Goal: Task Accomplishment & Management: Use online tool/utility

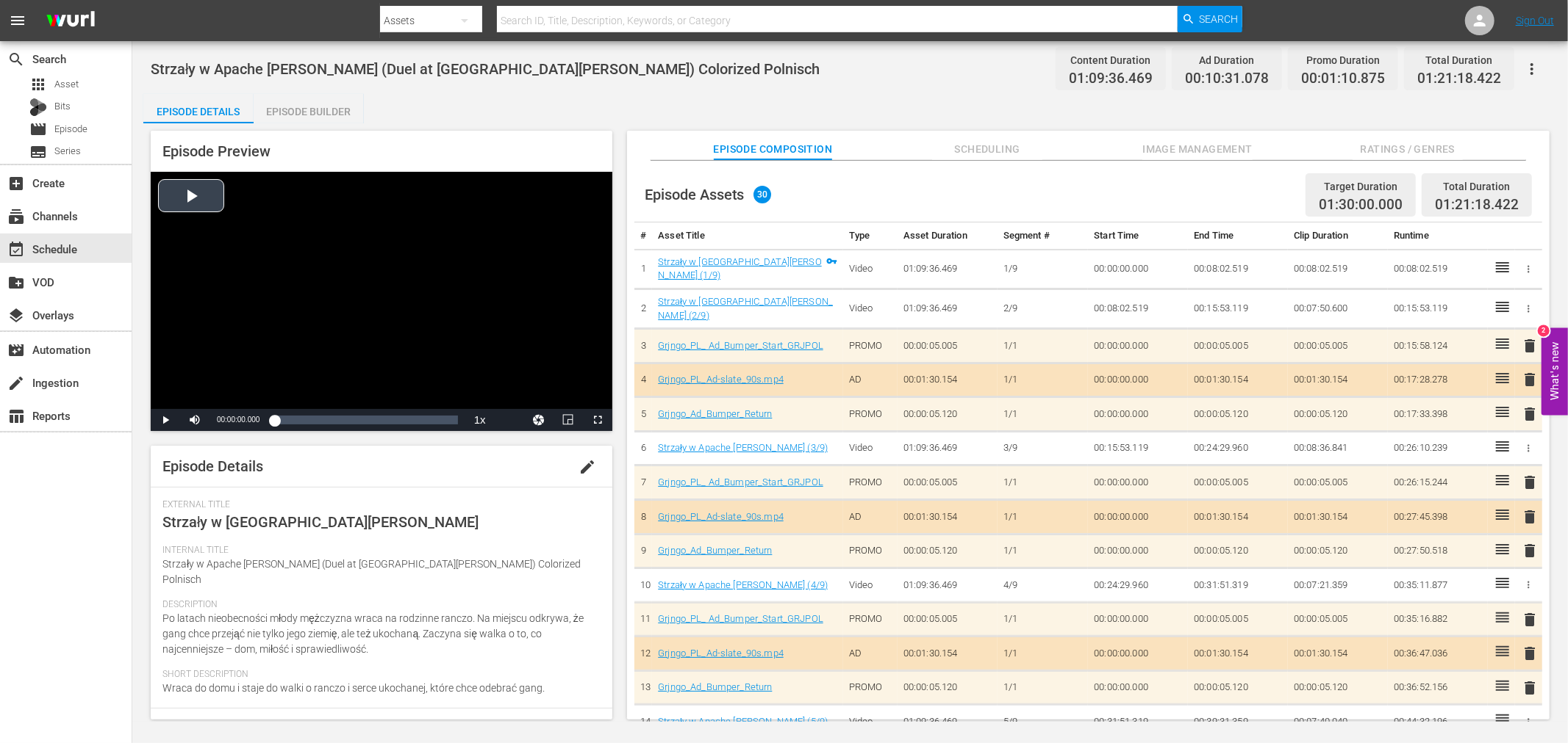
click at [307, 113] on div "Episode Builder" at bounding box center [308, 112] width 110 height 36
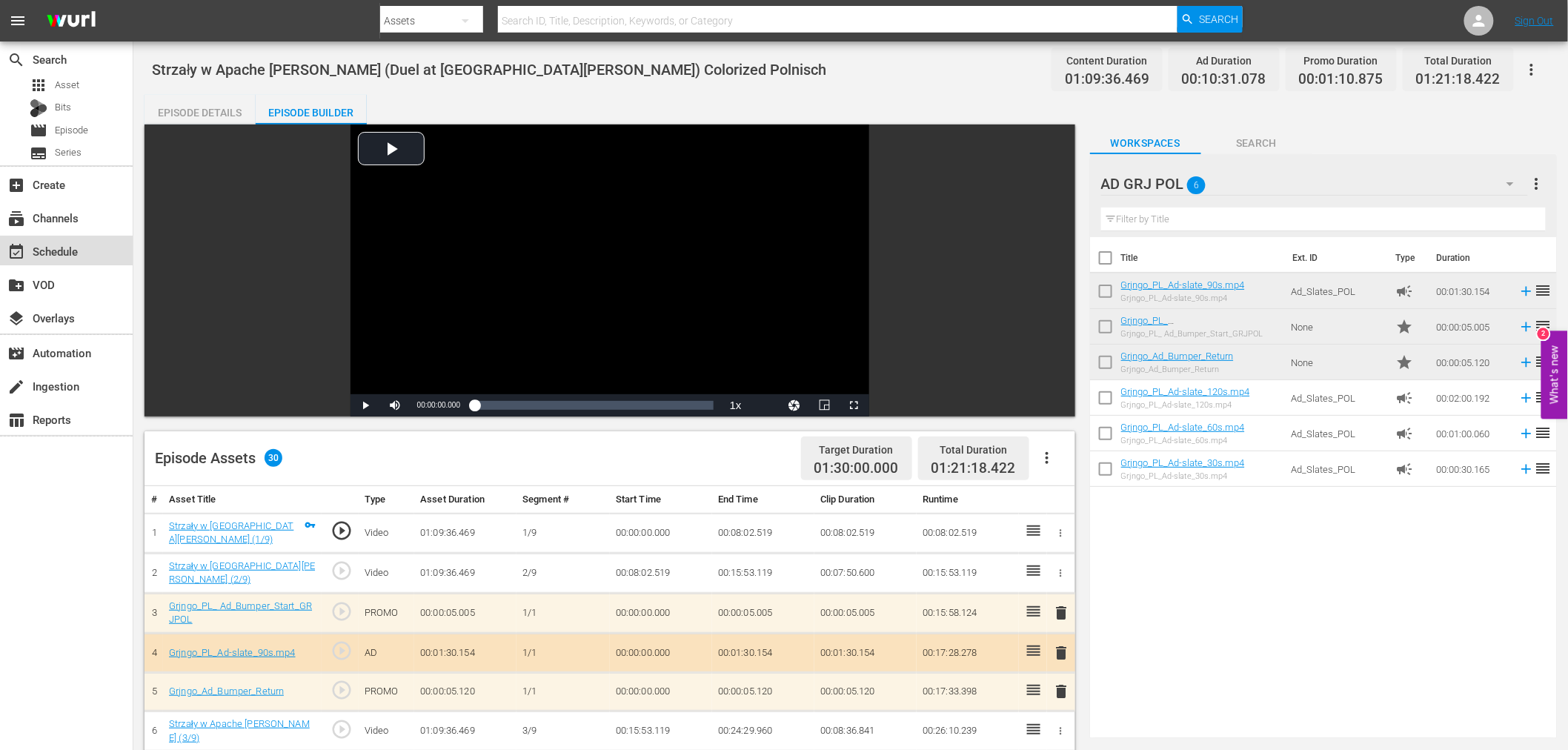
click at [84, 258] on div "event_available Schedule" at bounding box center [66, 251] width 133 height 30
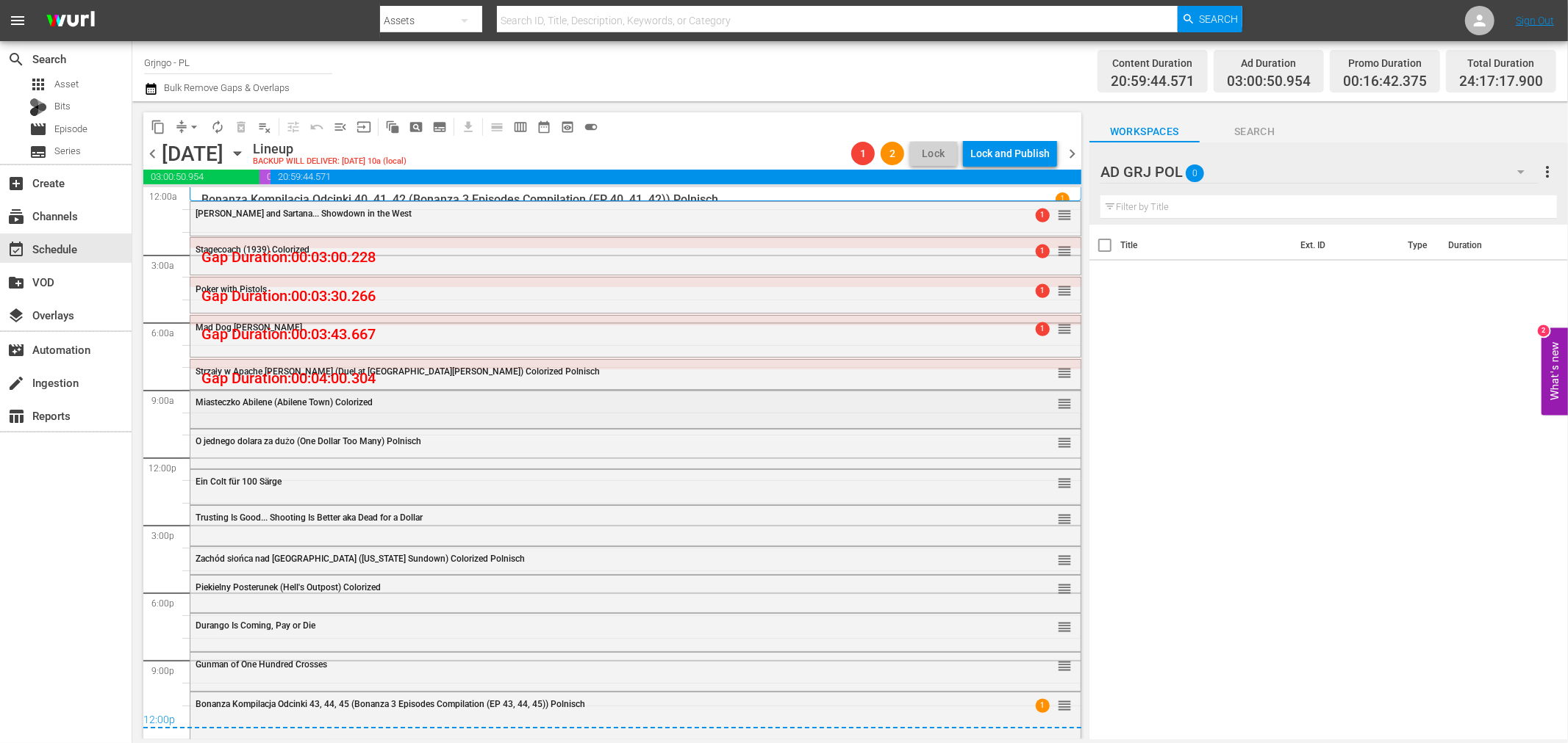
click at [285, 410] on div "Miasteczko Abilene (Abilene Town) Colorized reorder" at bounding box center [635, 403] width 890 height 25
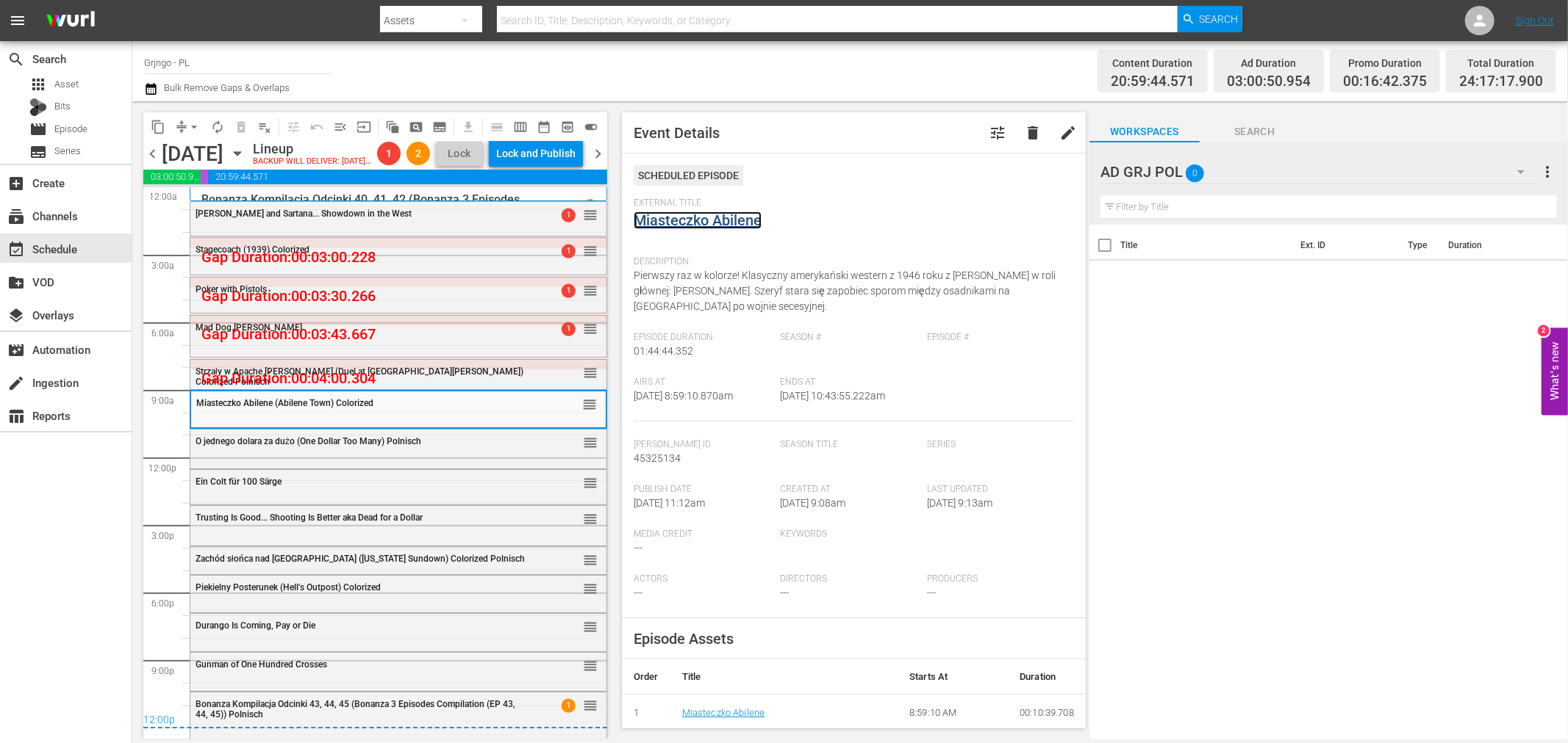
click at [674, 221] on link "Miasteczko Abilene" at bounding box center [697, 221] width 128 height 18
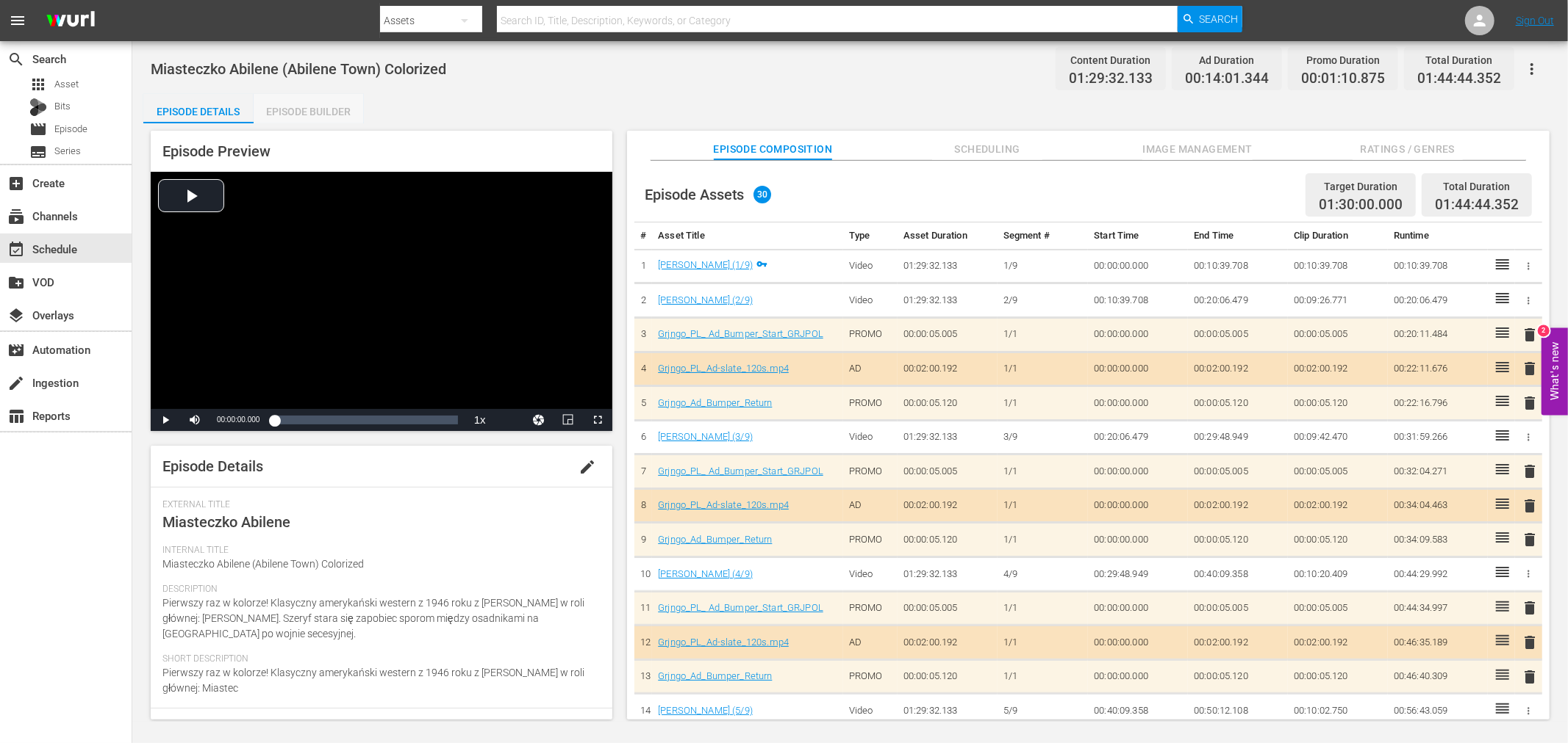
click at [309, 105] on div "Episode Builder" at bounding box center [308, 112] width 110 height 36
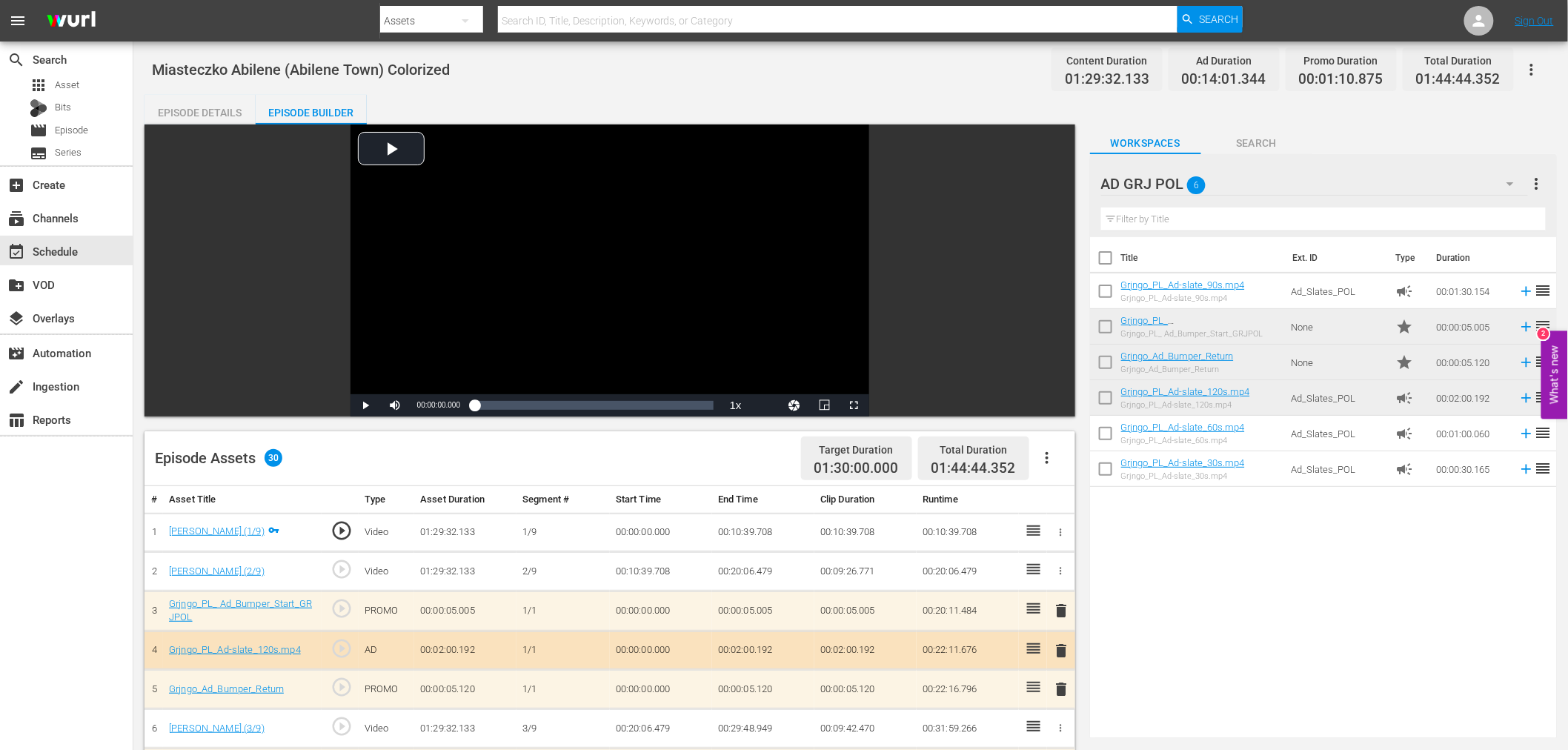
click at [1046, 455] on icon "button" at bounding box center [1047, 458] width 18 height 18
click at [1054, 495] on div "Clear Ads" at bounding box center [1091, 500] width 101 height 36
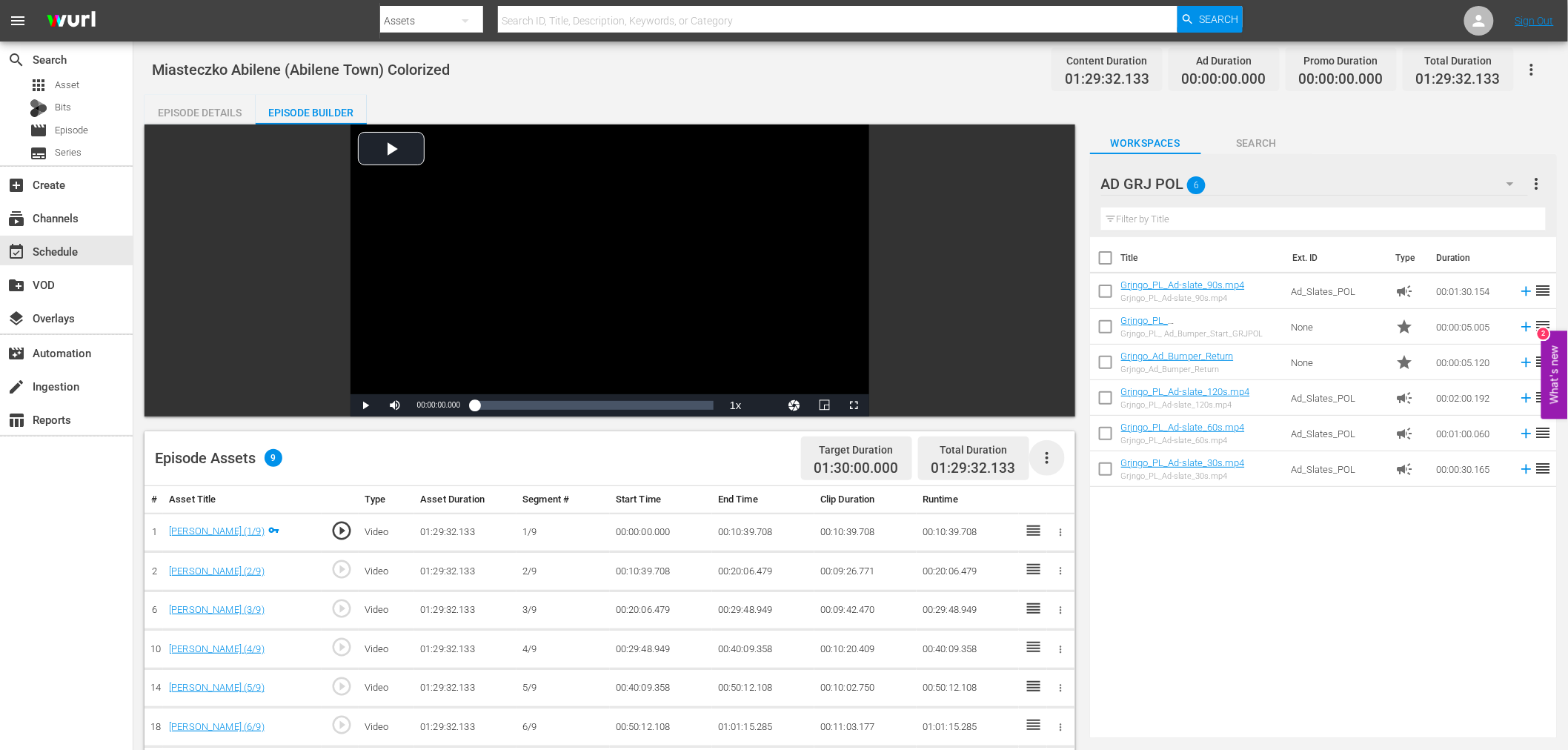
click at [1052, 460] on icon "button" at bounding box center [1047, 458] width 18 height 18
click at [1052, 460] on div "Fill with Ads" at bounding box center [1091, 464] width 101 height 36
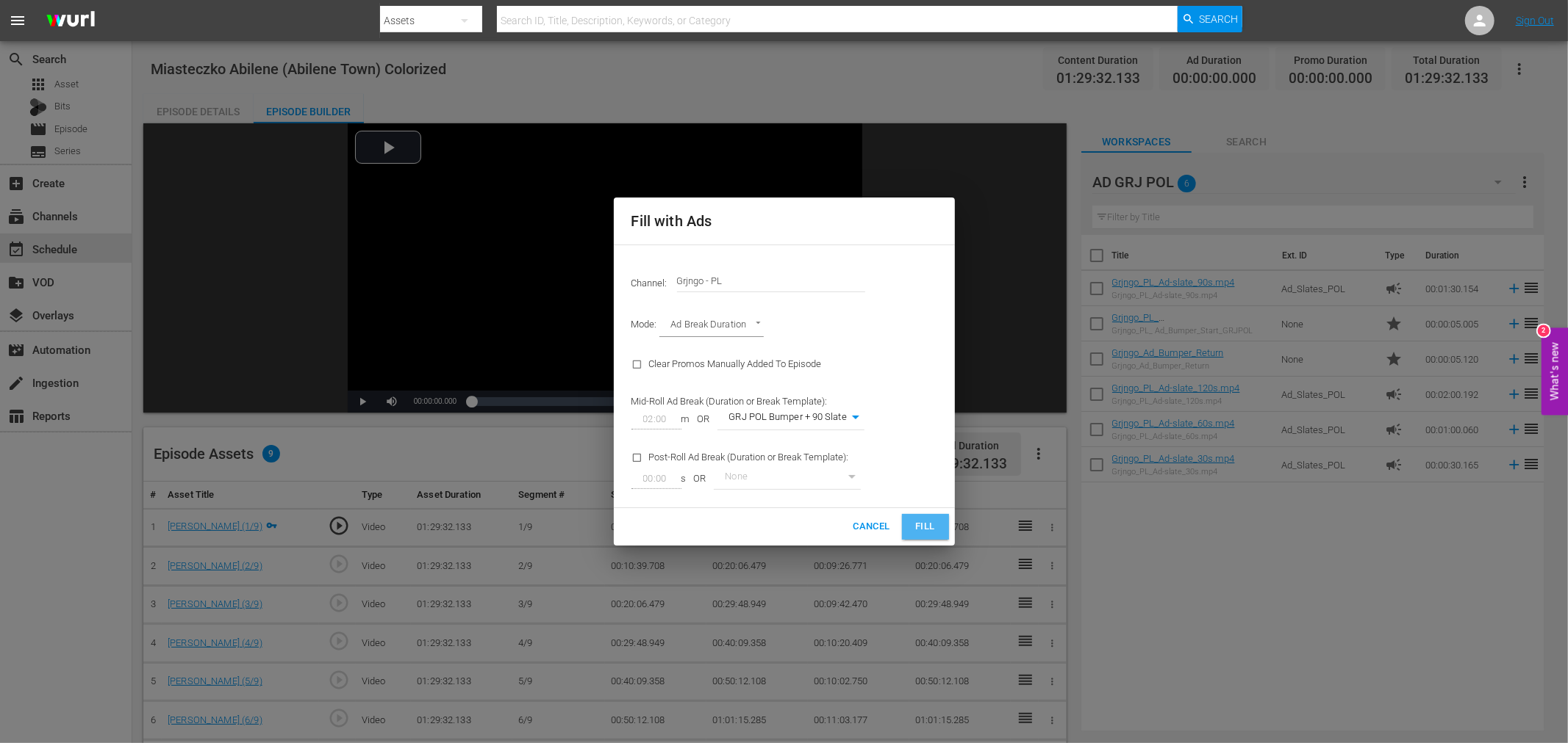
click at [929, 526] on span "Fill" at bounding box center [926, 526] width 24 height 17
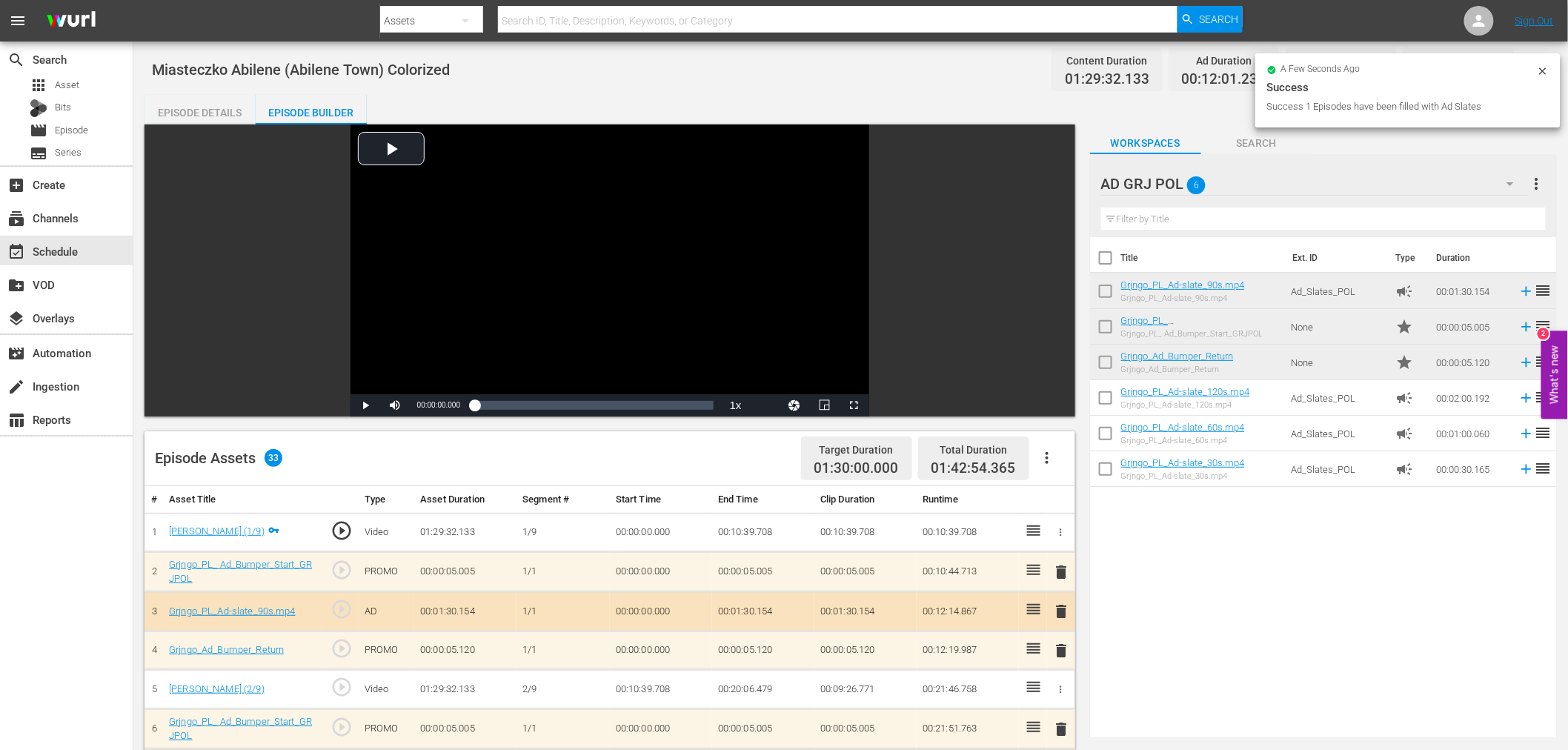
click at [1060, 571] on span "delete" at bounding box center [1062, 572] width 18 height 18
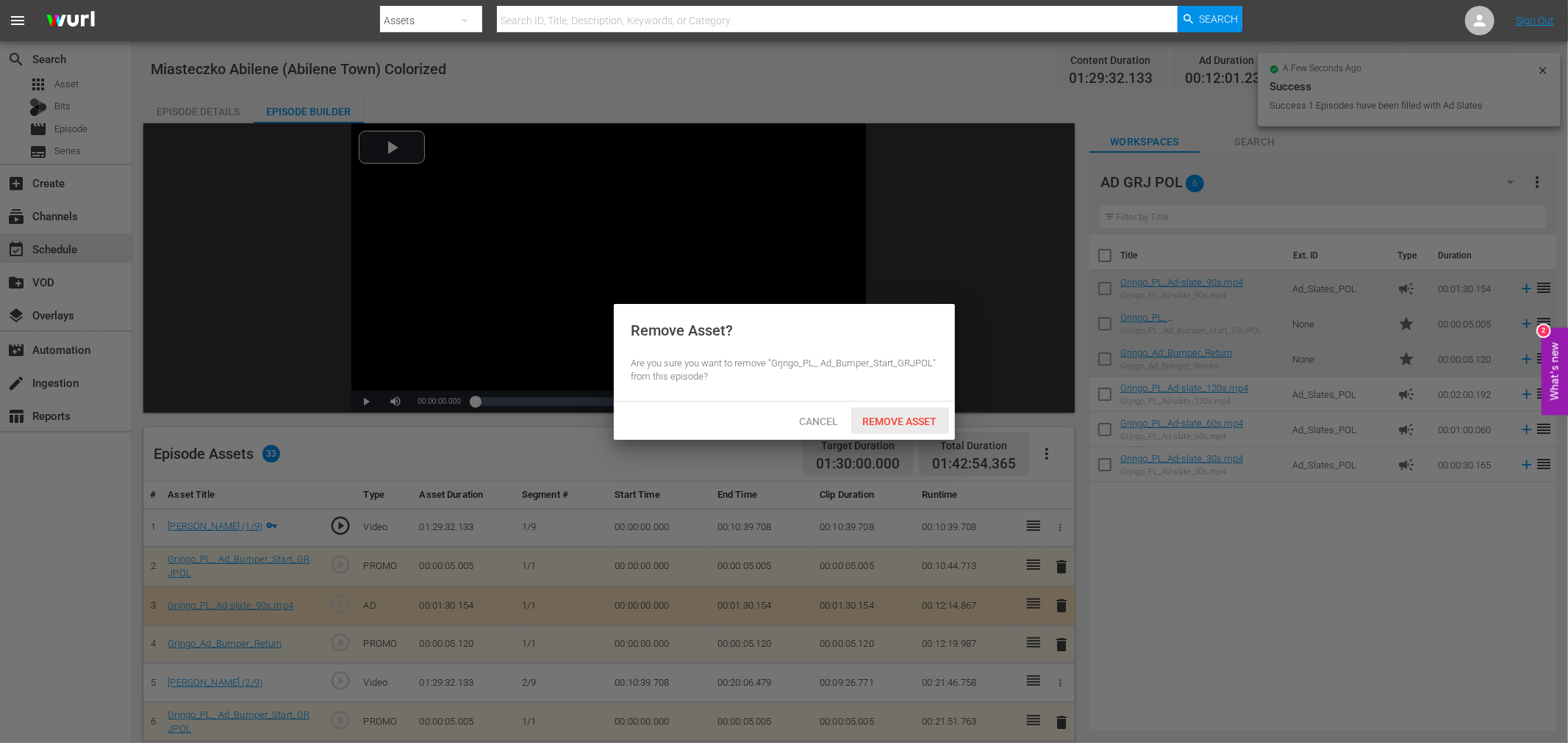
click at [906, 419] on span "Remove Asset" at bounding box center [900, 421] width 98 height 12
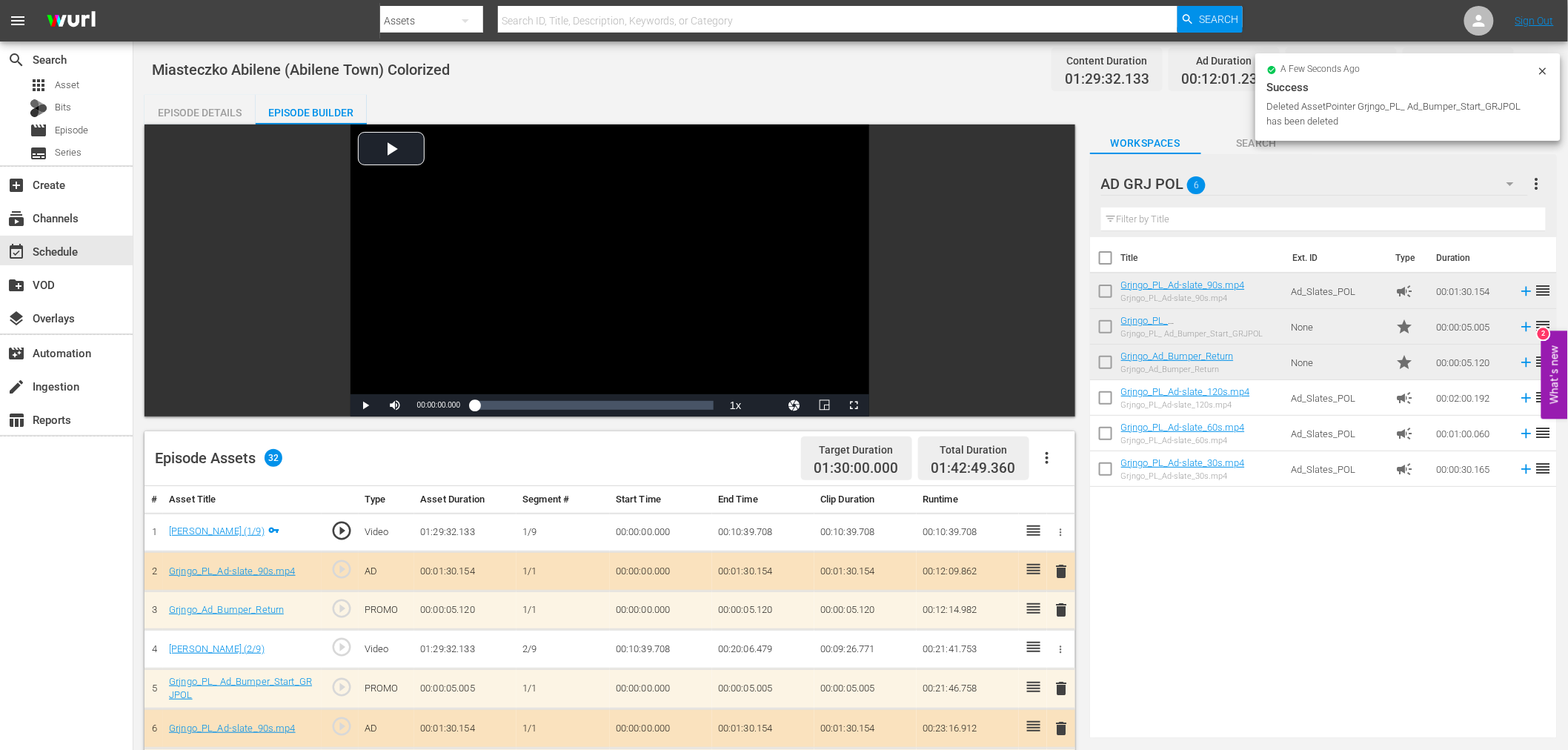
click at [1061, 573] on span "delete" at bounding box center [1062, 572] width 18 height 18
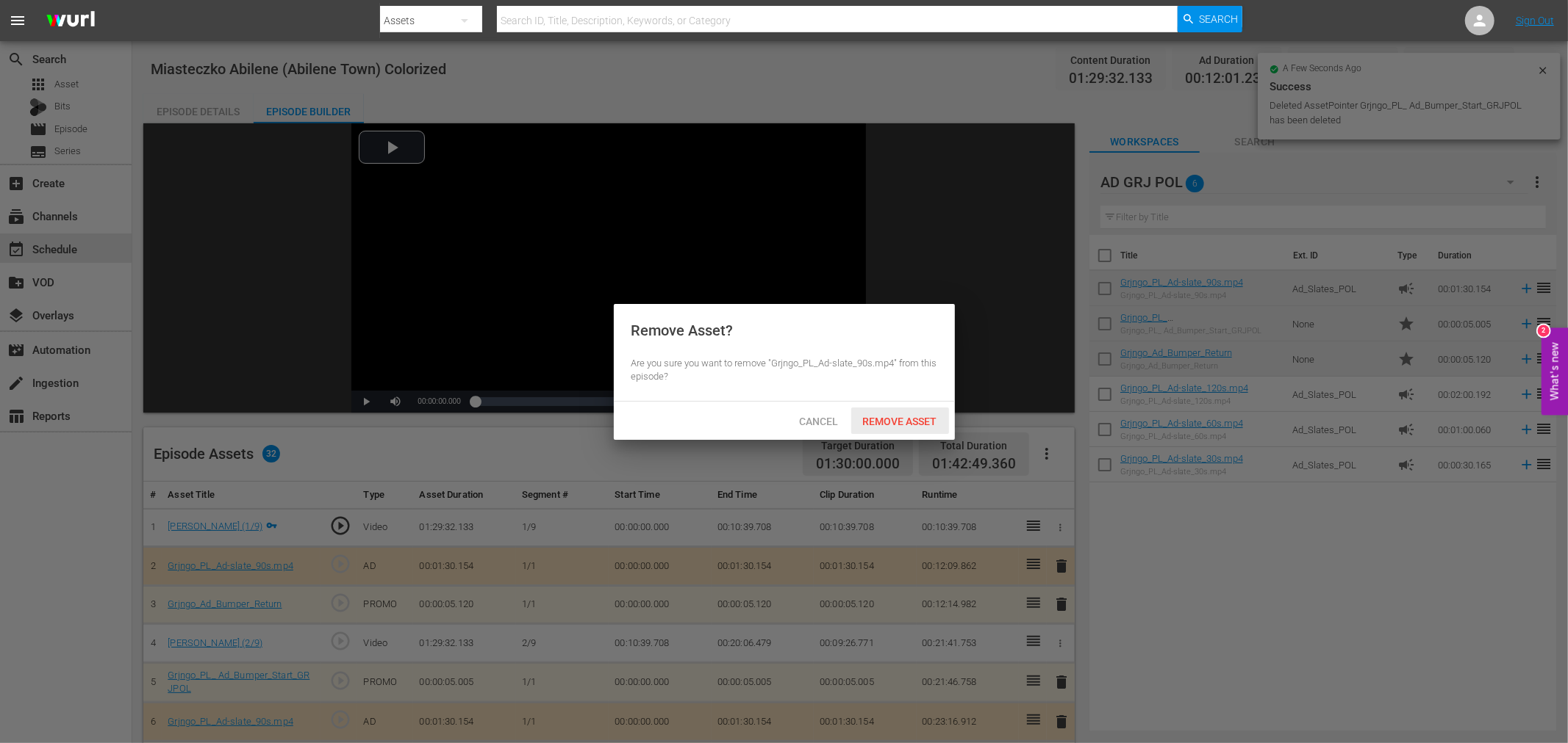
click at [923, 426] on div "Remove Asset" at bounding box center [900, 420] width 98 height 27
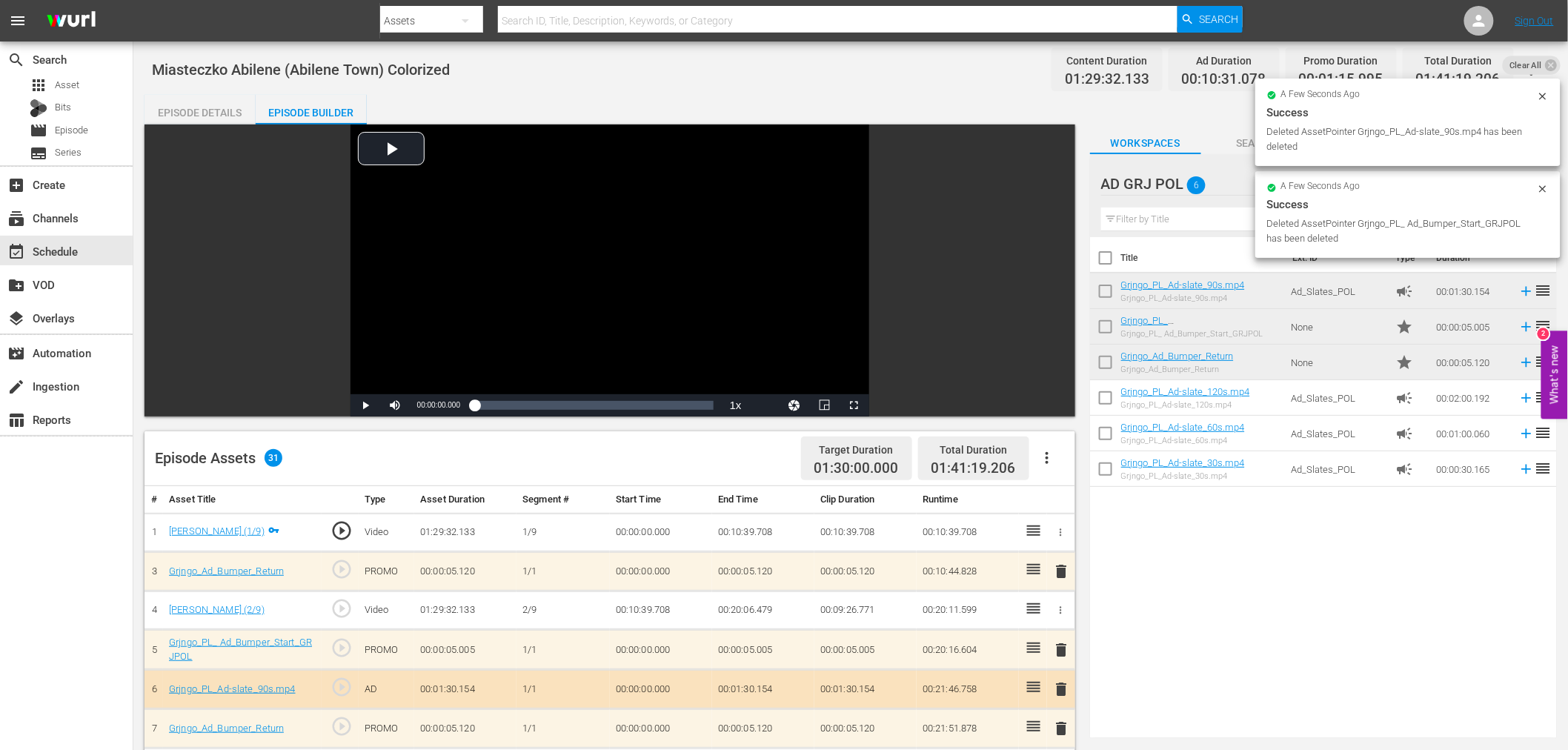
click at [1062, 568] on span "delete" at bounding box center [1062, 572] width 18 height 18
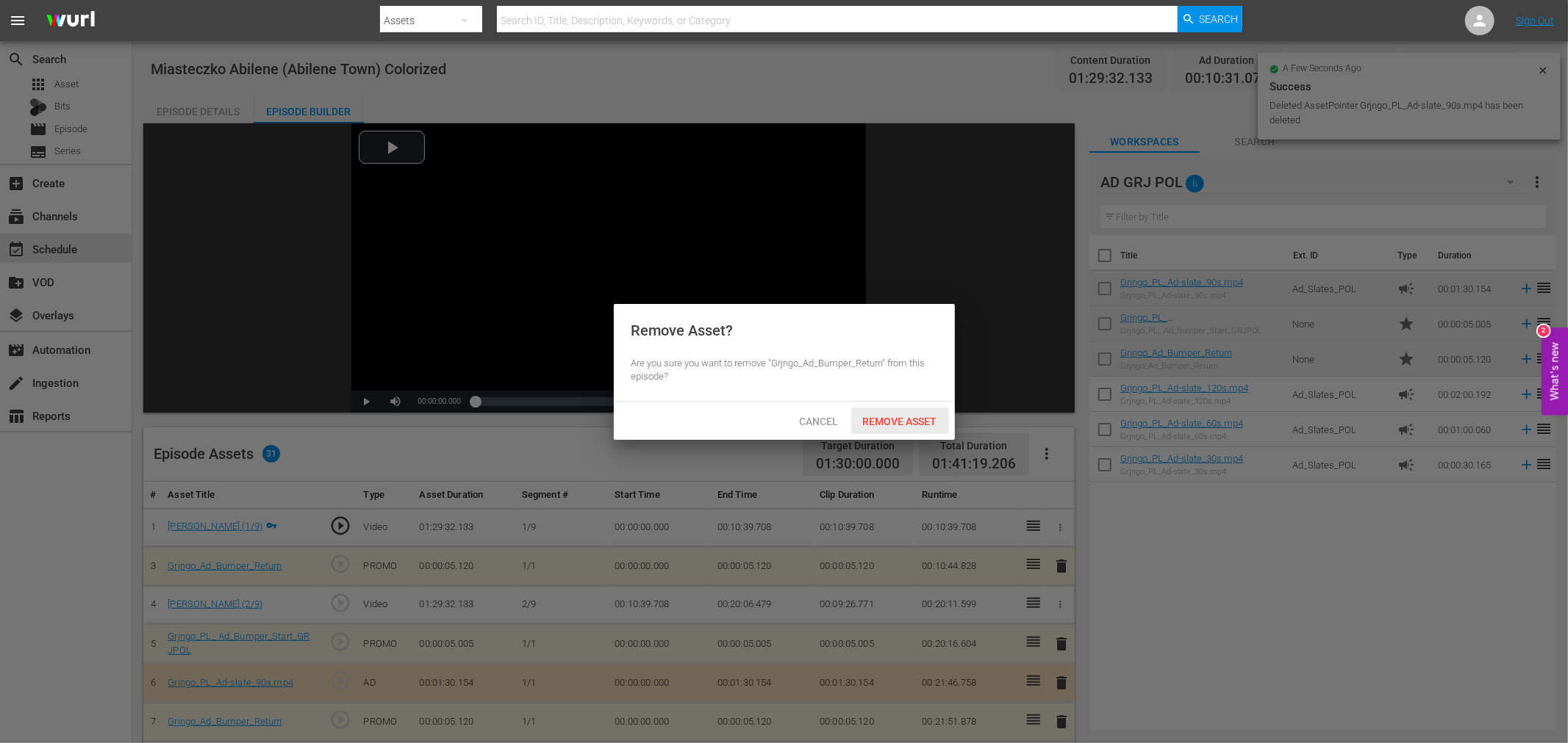
click at [940, 421] on span "Remove Asset" at bounding box center [900, 421] width 98 height 12
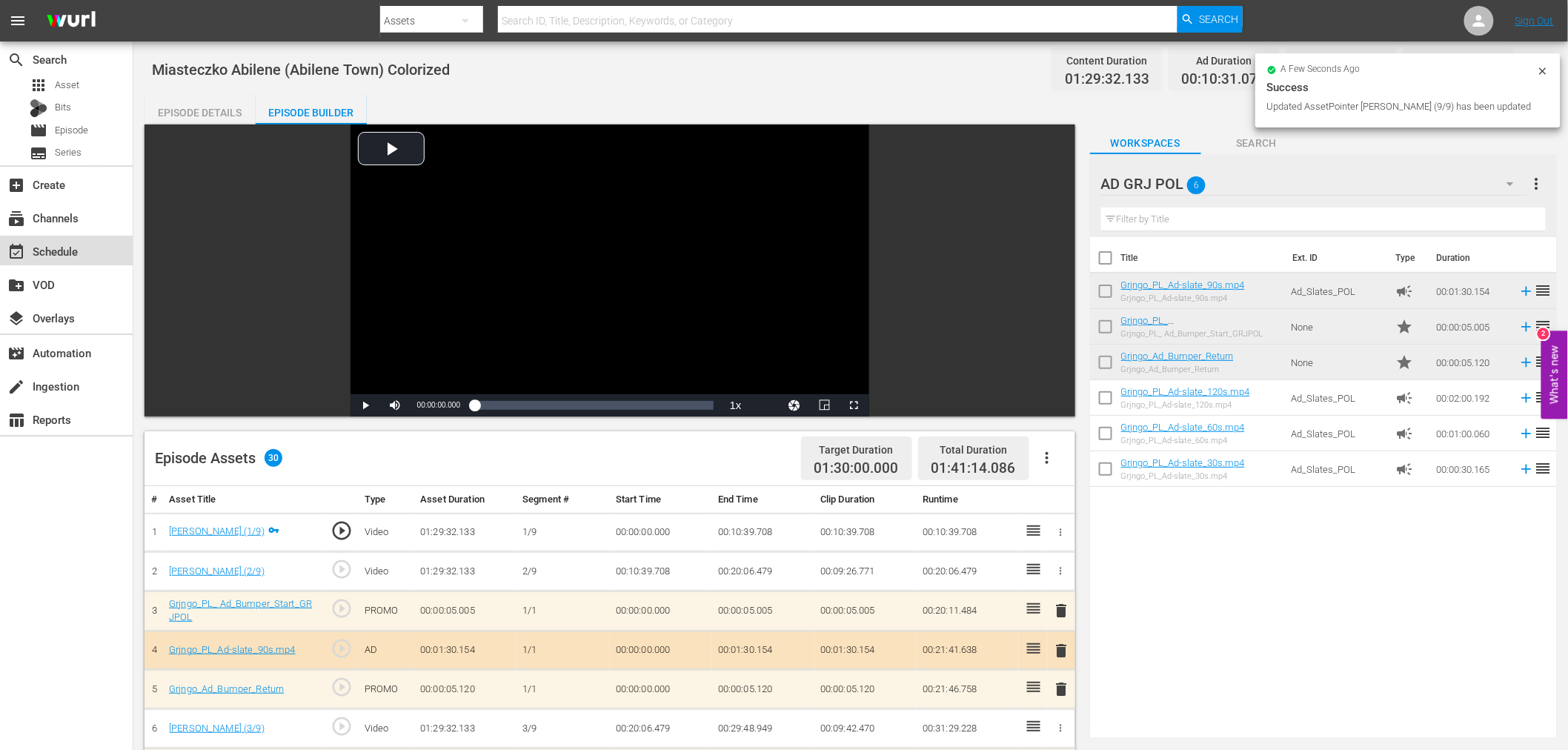
click at [53, 256] on div "event_available Schedule" at bounding box center [41, 249] width 83 height 13
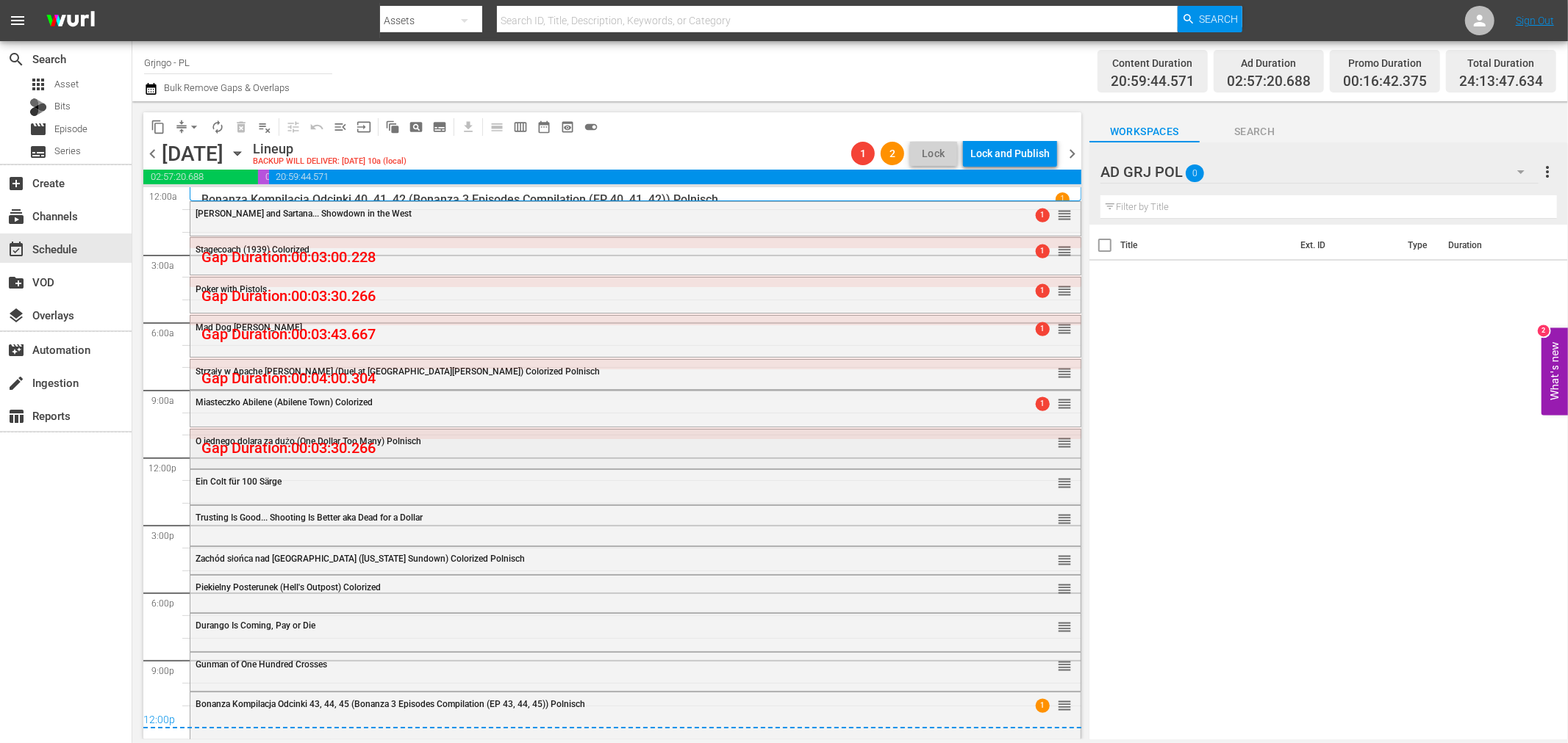
click at [272, 437] on span "O jednego dolara za dużo (One Dollar Too Many) Polnisch" at bounding box center [308, 441] width 226 height 10
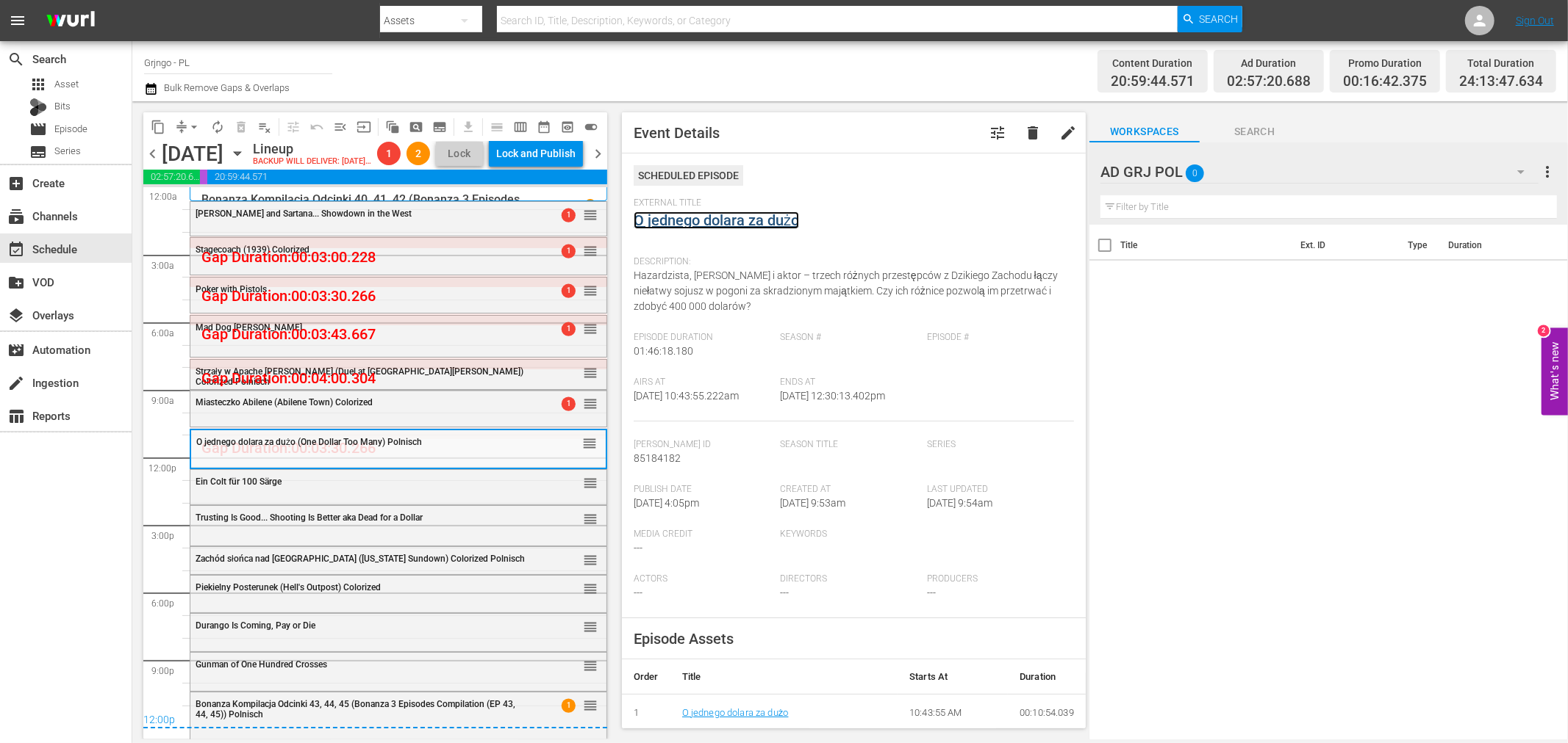
click at [661, 217] on link "O jednego dolara za dużo" at bounding box center [716, 221] width 165 height 18
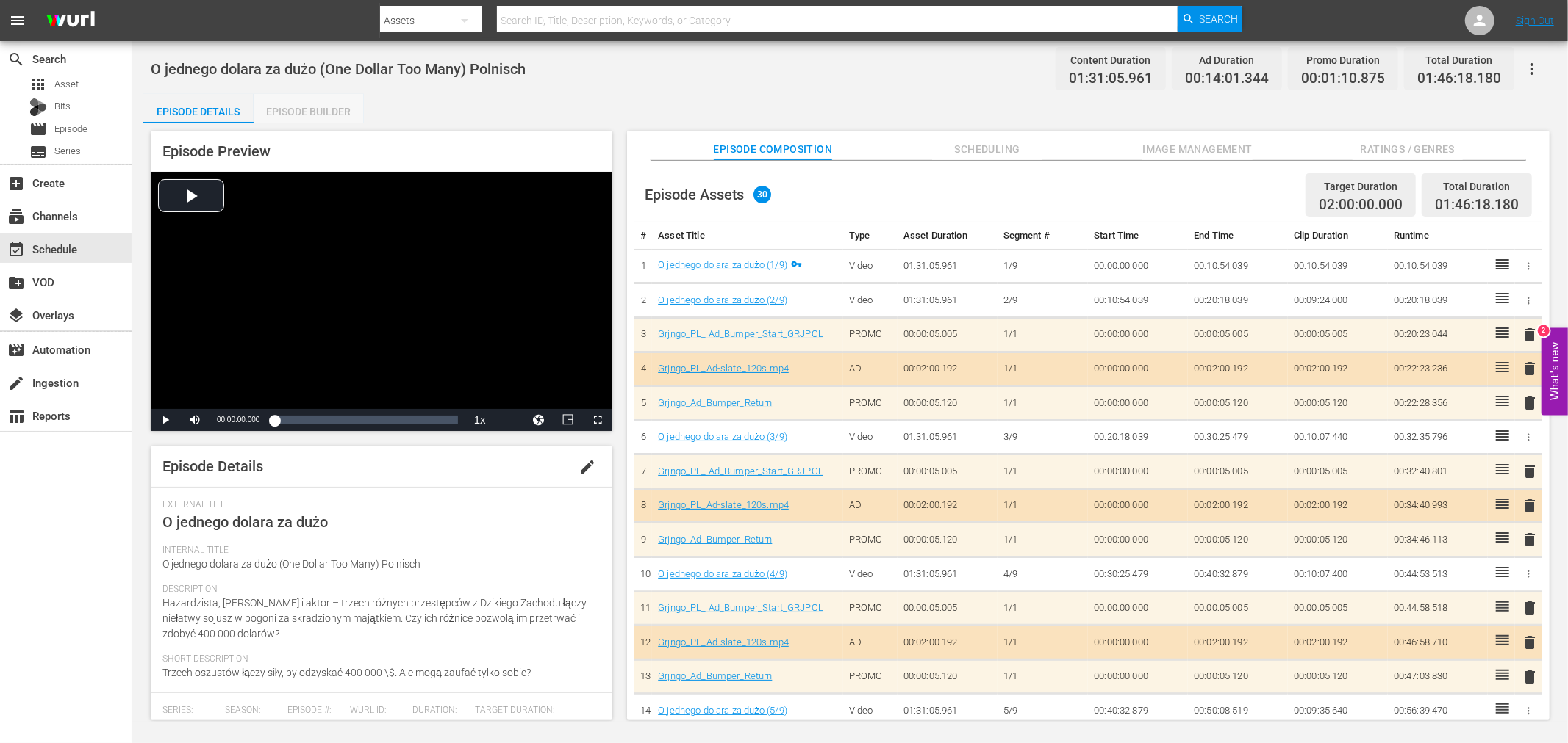
click at [289, 104] on div "Episode Builder" at bounding box center [308, 112] width 110 height 36
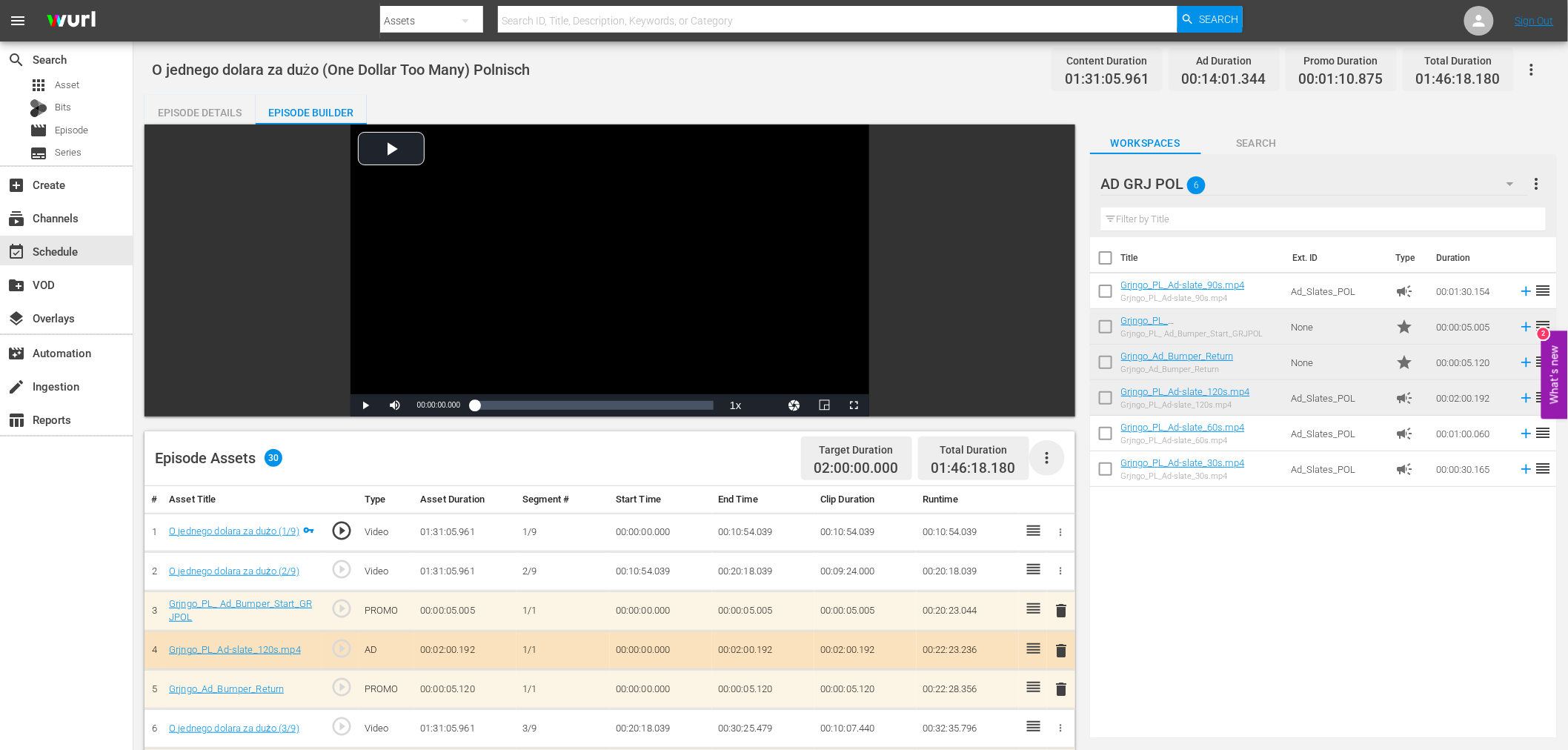
click at [1049, 460] on icon "button" at bounding box center [1047, 458] width 18 height 18
click at [1045, 492] on div "Clear Ads" at bounding box center [1091, 500] width 101 height 36
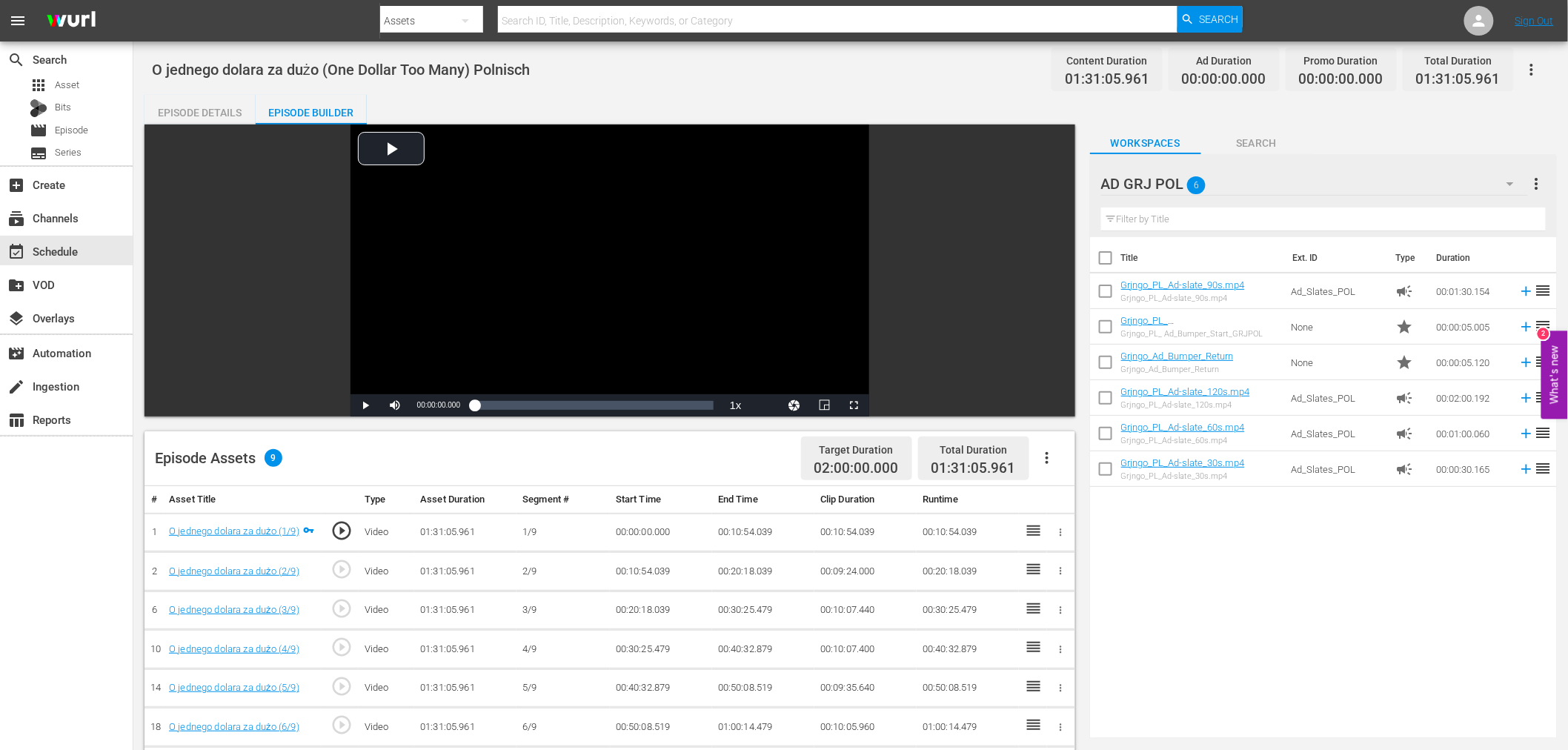
click at [1047, 458] on icon "button" at bounding box center [1047, 458] width 3 height 12
click at [1047, 458] on div "Fill with Ads" at bounding box center [1091, 464] width 101 height 36
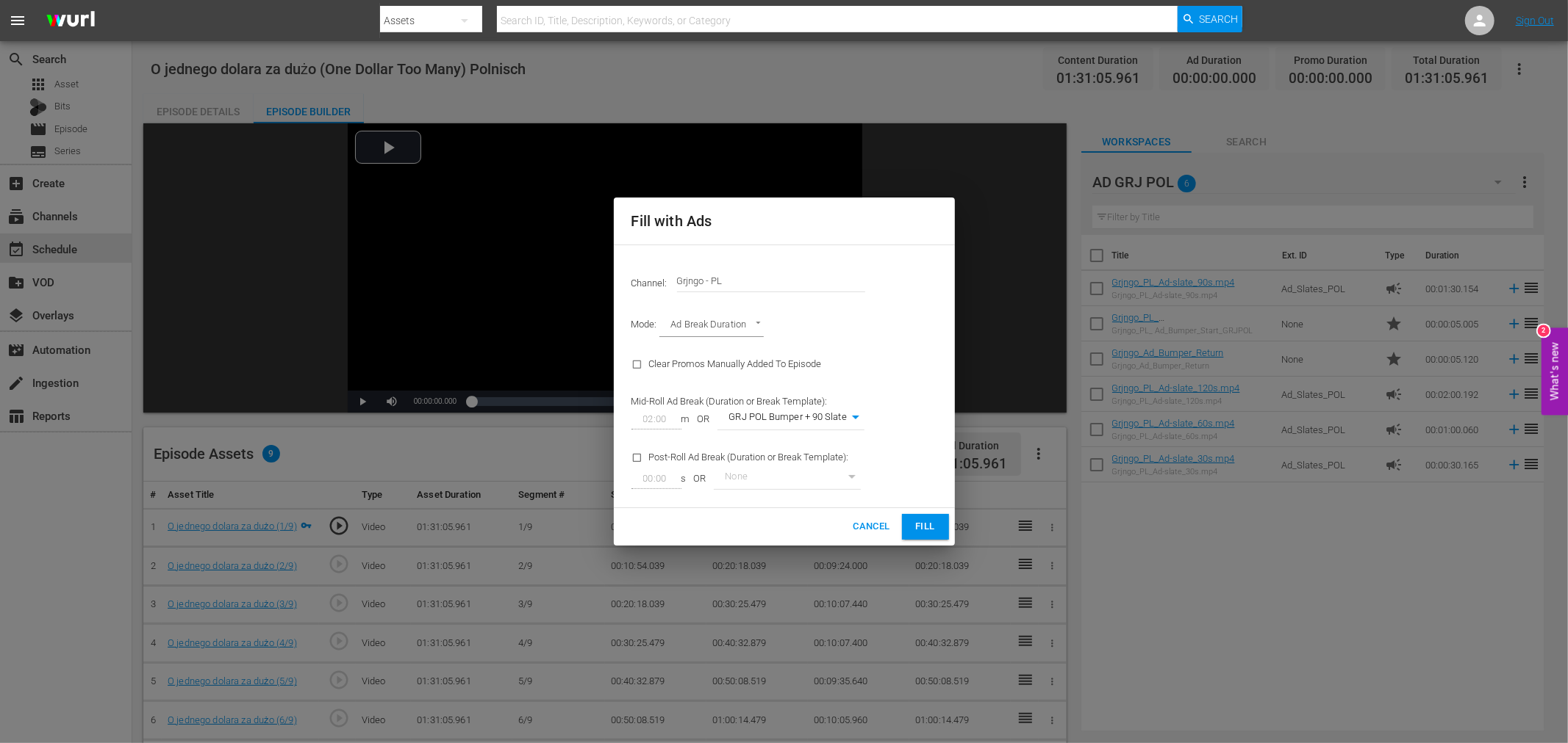
click at [914, 530] on span "Fill" at bounding box center [926, 526] width 24 height 17
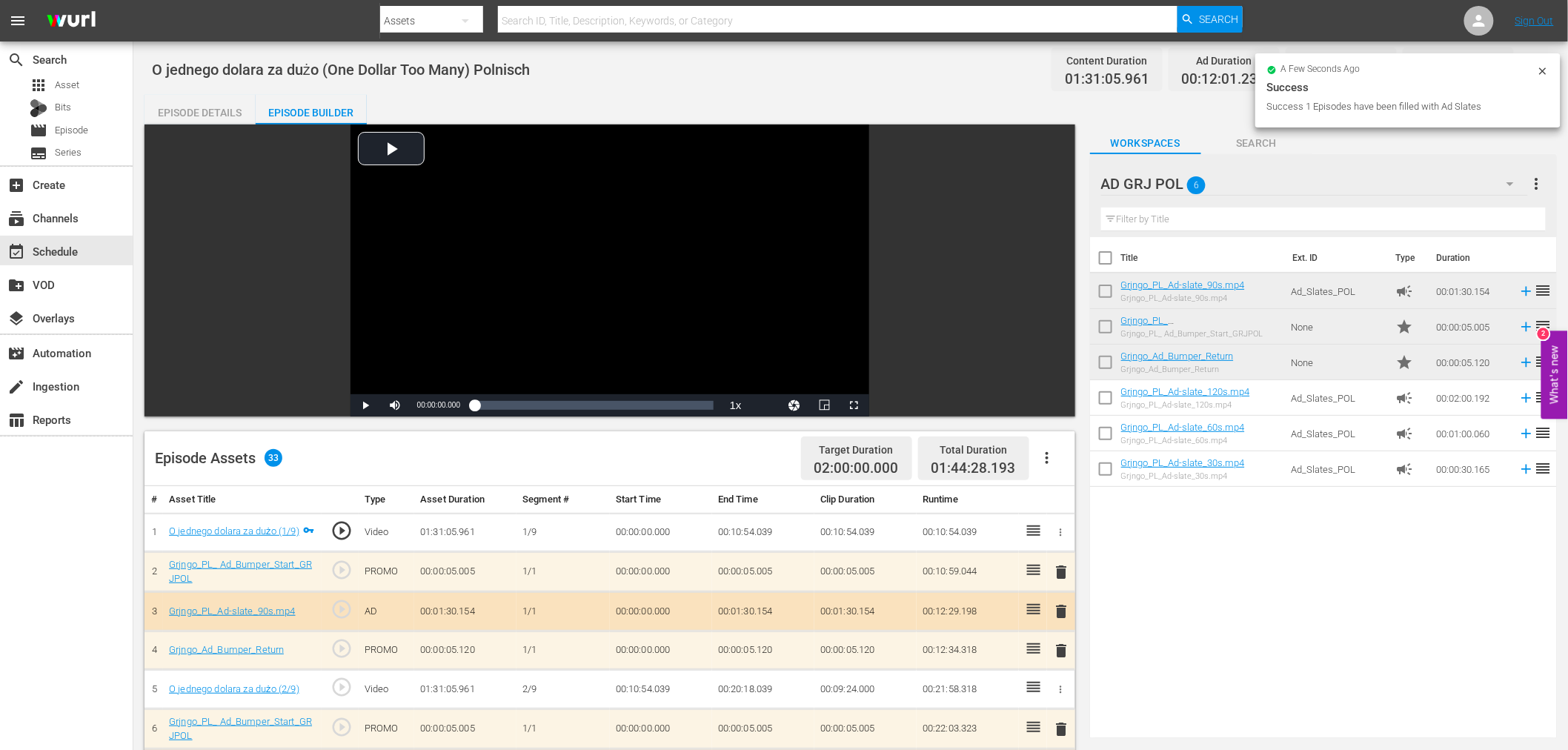
click at [1057, 572] on span "delete" at bounding box center [1062, 572] width 18 height 18
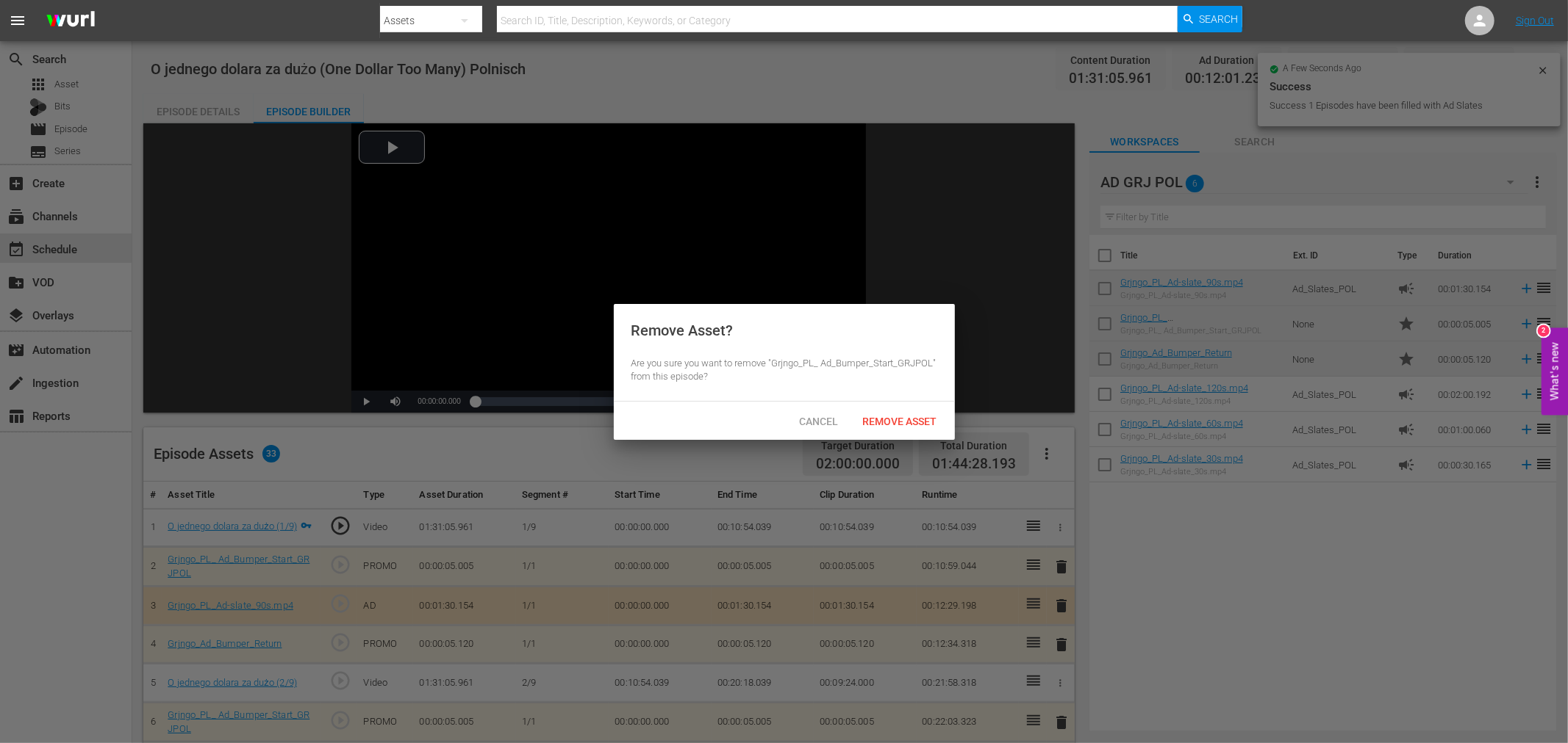
click at [909, 402] on div "Cancel Remove Asset" at bounding box center [784, 420] width 341 height 39
click at [920, 431] on div "Remove Asset" at bounding box center [900, 420] width 98 height 27
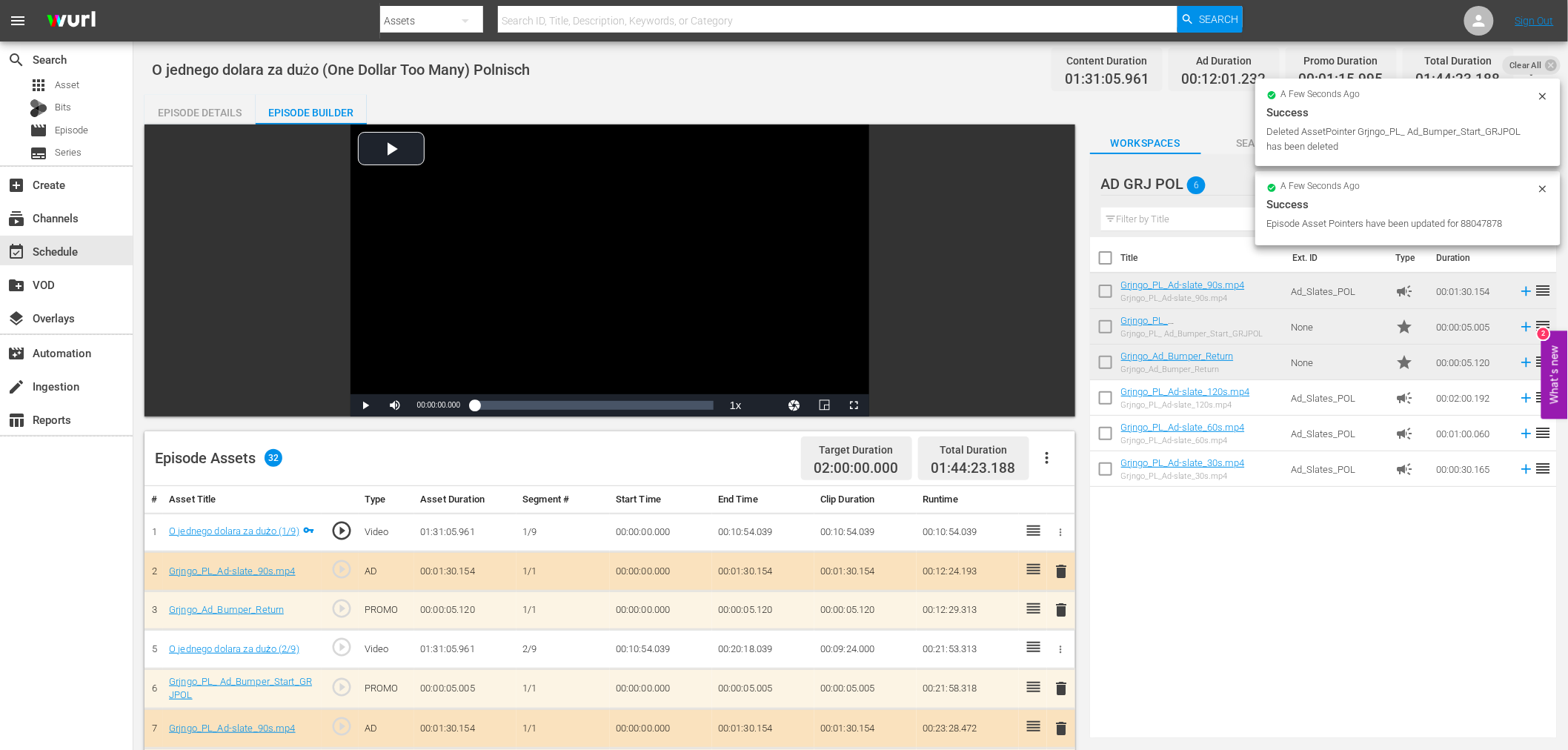
click at [1066, 569] on span "delete" at bounding box center [1062, 572] width 18 height 18
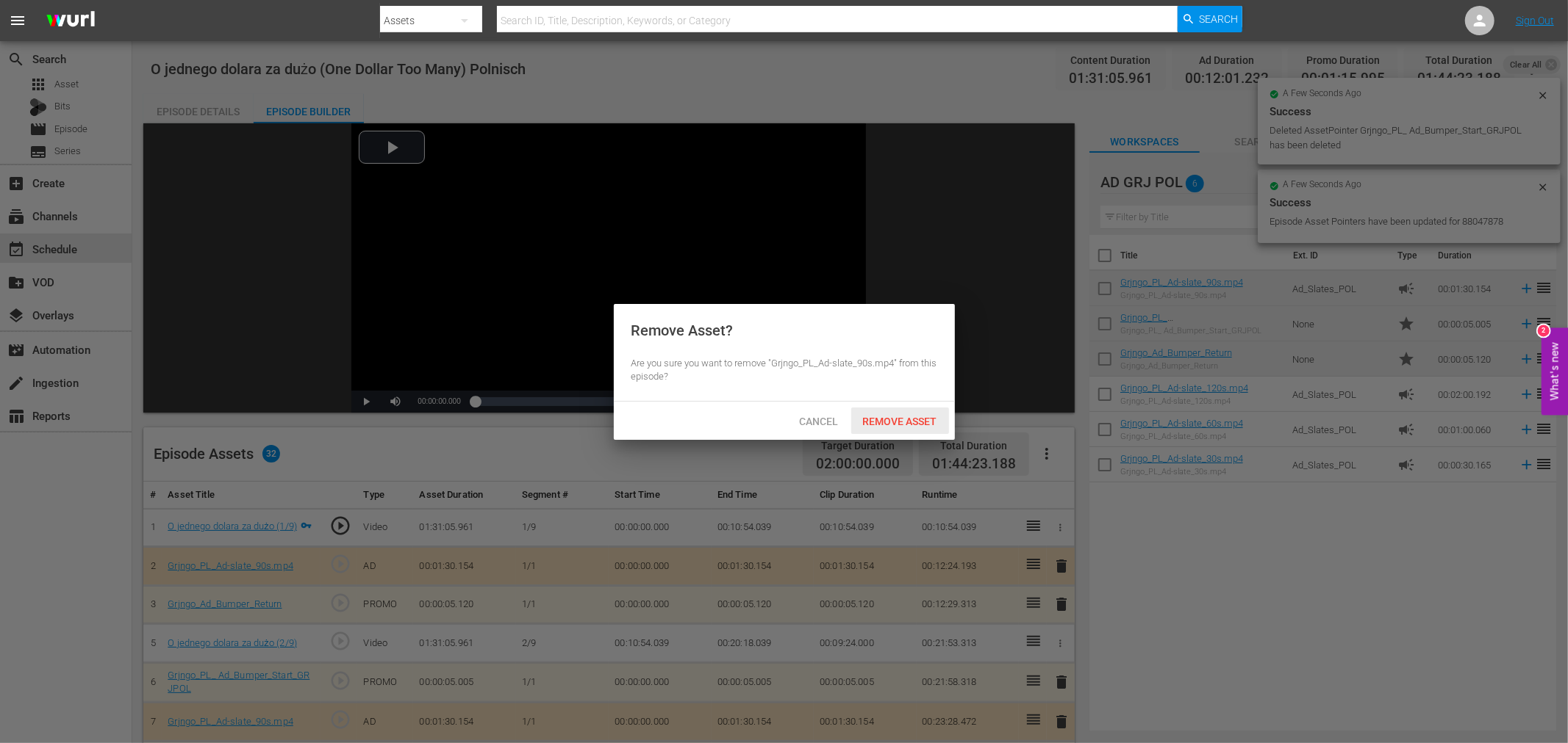
click at [921, 408] on div "Remove Asset" at bounding box center [900, 420] width 98 height 27
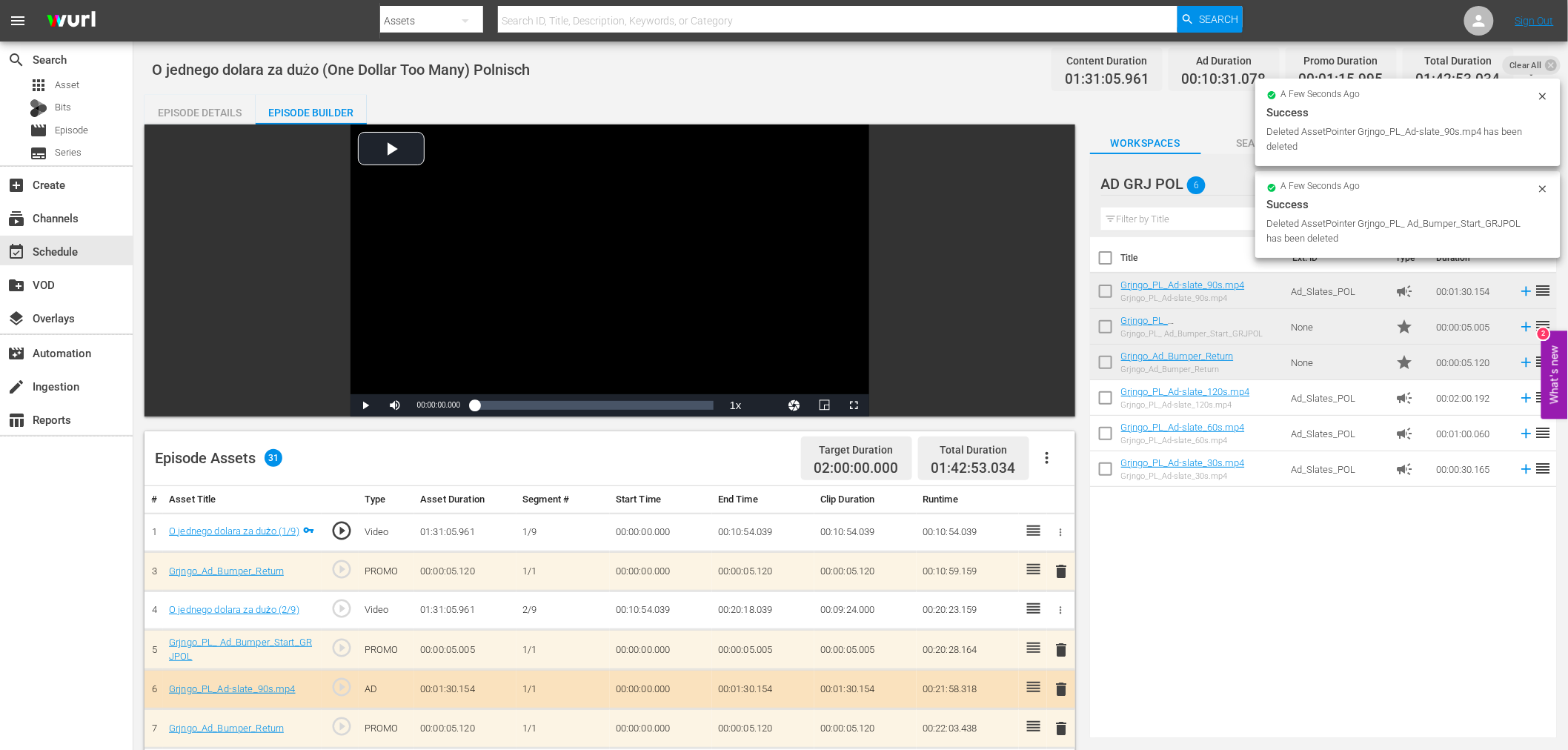
click at [1061, 568] on span "delete" at bounding box center [1062, 572] width 18 height 18
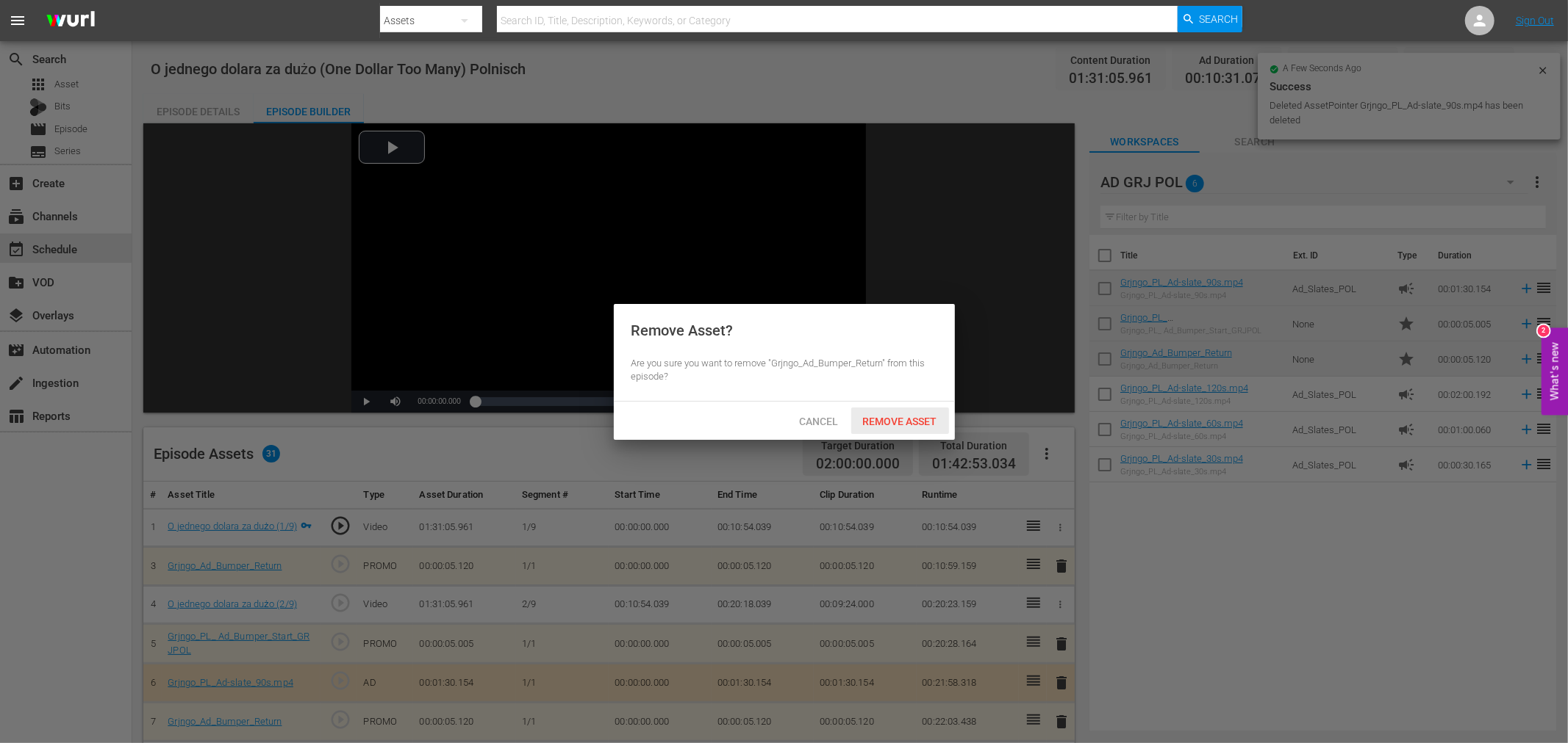
click at [880, 426] on div "Remove Asset" at bounding box center [900, 420] width 98 height 27
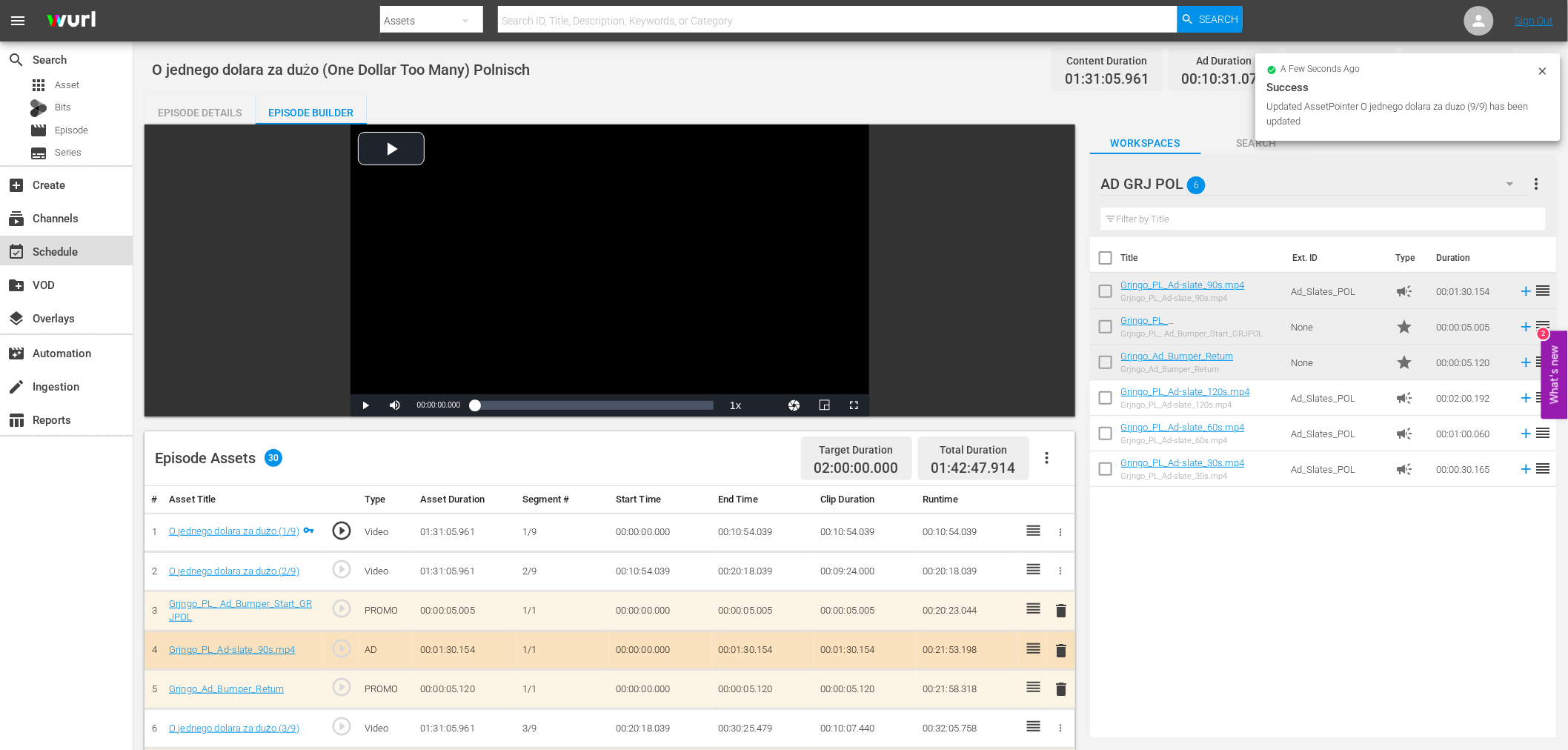
click at [53, 248] on div "event_available Schedule" at bounding box center [41, 249] width 83 height 13
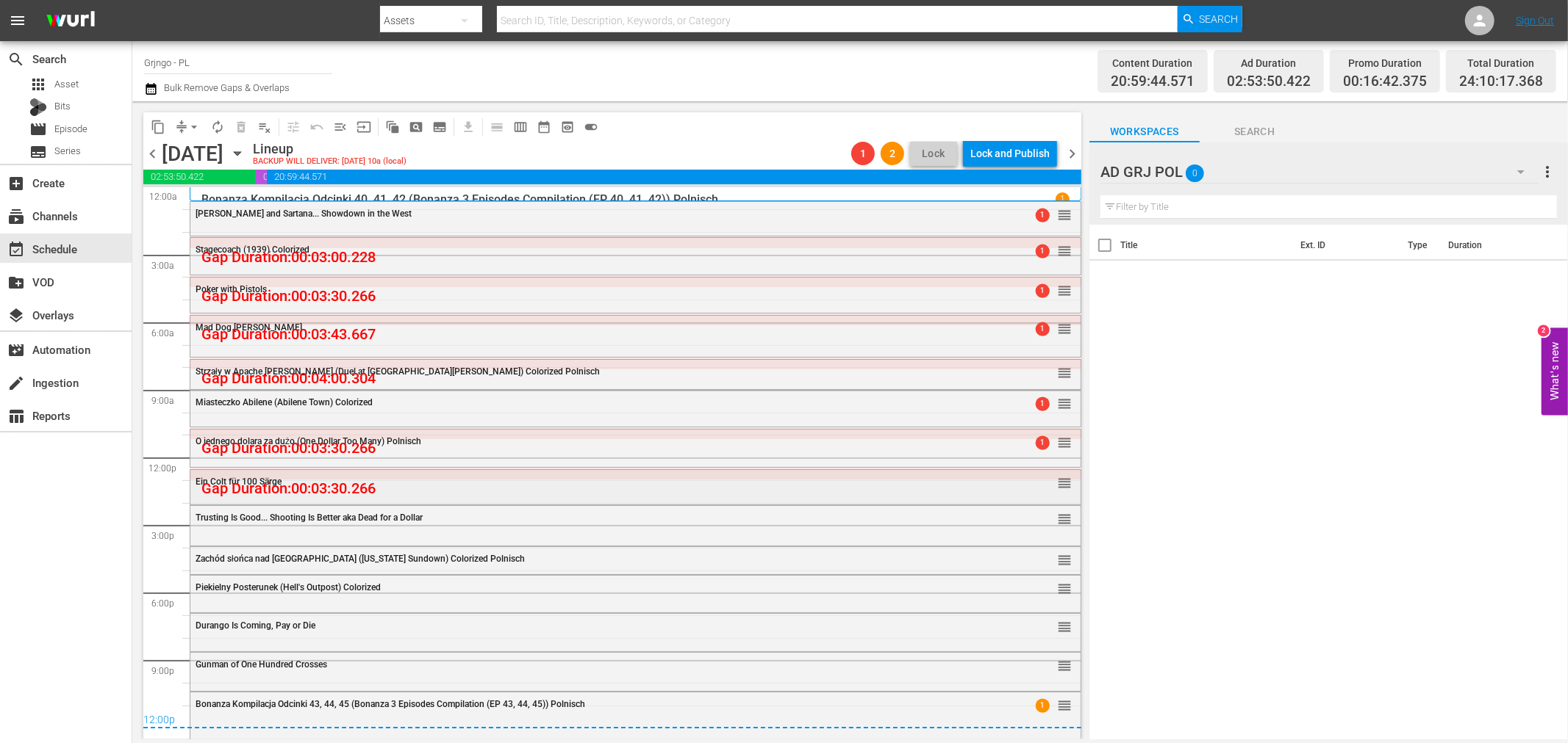
click at [310, 472] on div "Ein Colt für 100 Särge reorder" at bounding box center [635, 482] width 890 height 25
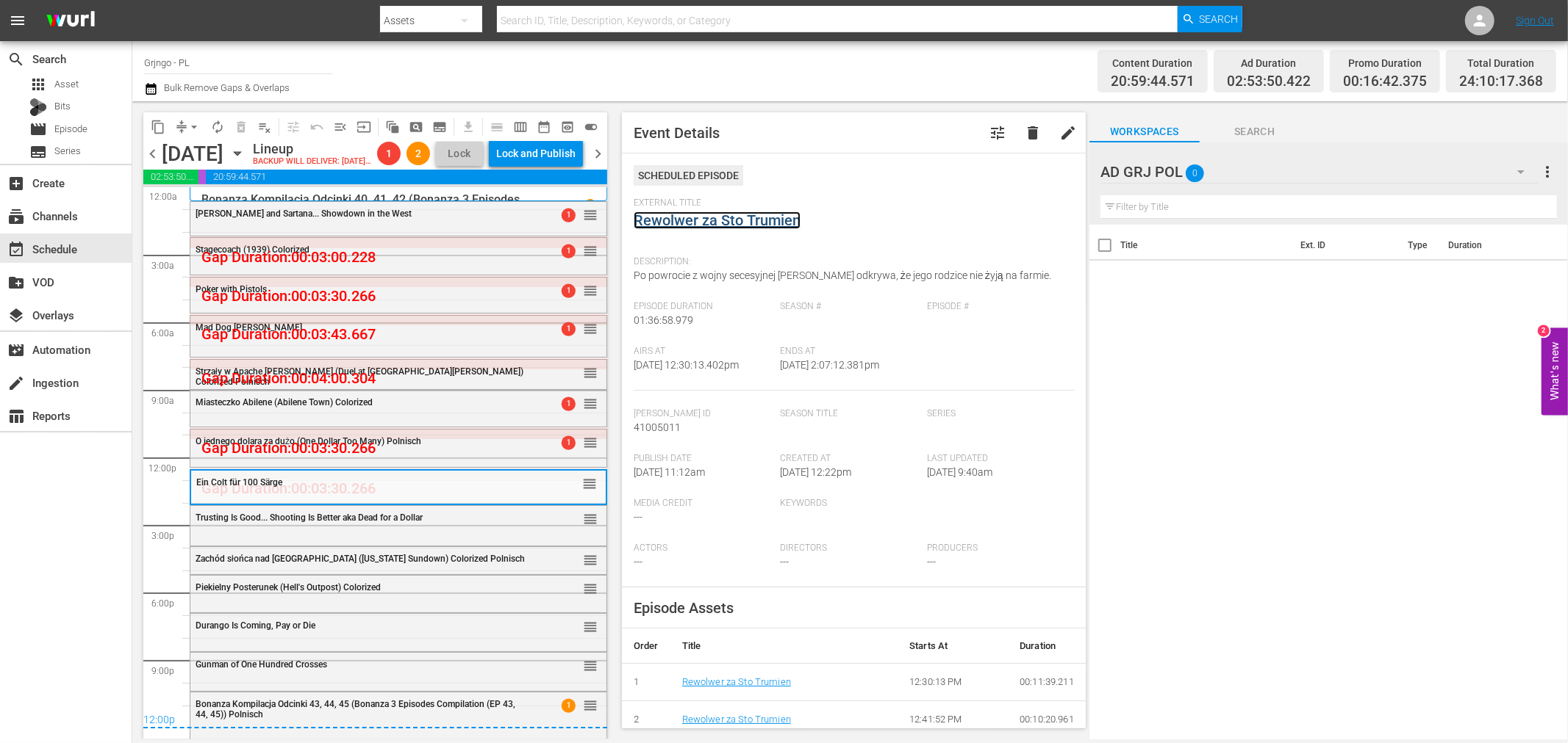
click at [687, 213] on link "Rewolwer za Sto Trumien" at bounding box center [717, 221] width 167 height 18
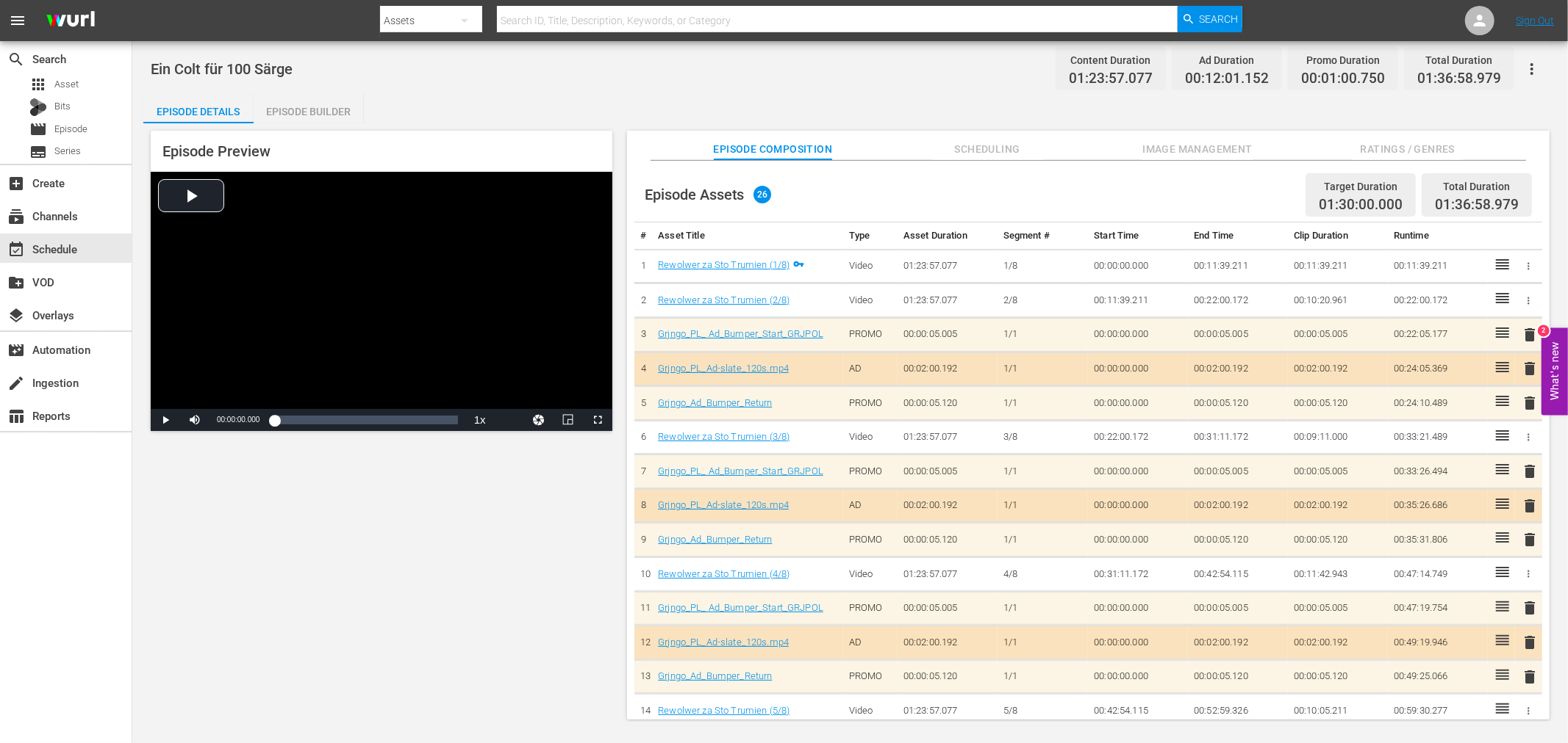
click at [295, 105] on div "Episode Builder" at bounding box center [308, 112] width 110 height 36
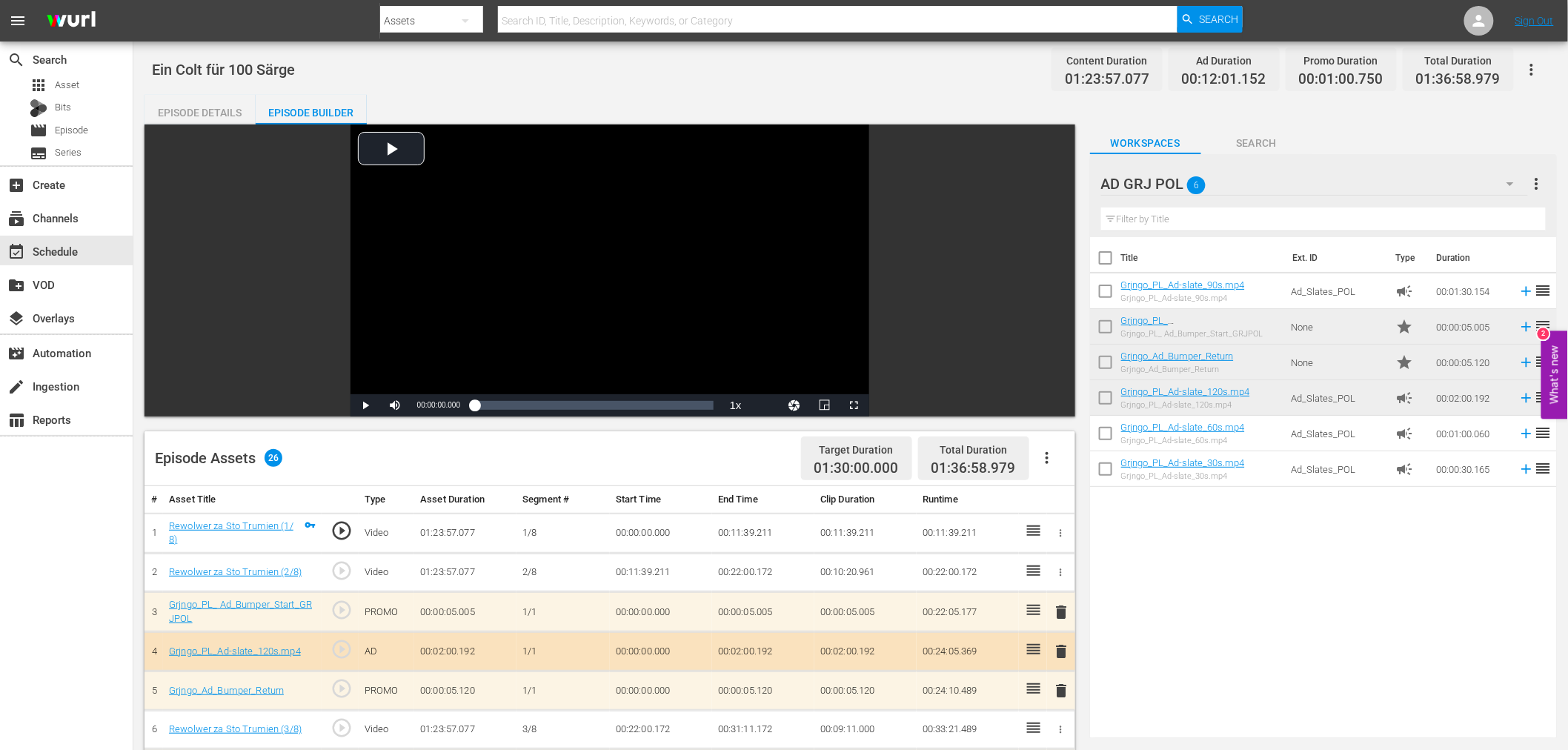
click at [1057, 450] on button "button" at bounding box center [1047, 458] width 36 height 36
click at [1041, 507] on div "Clear Ads" at bounding box center [1091, 500] width 101 height 36
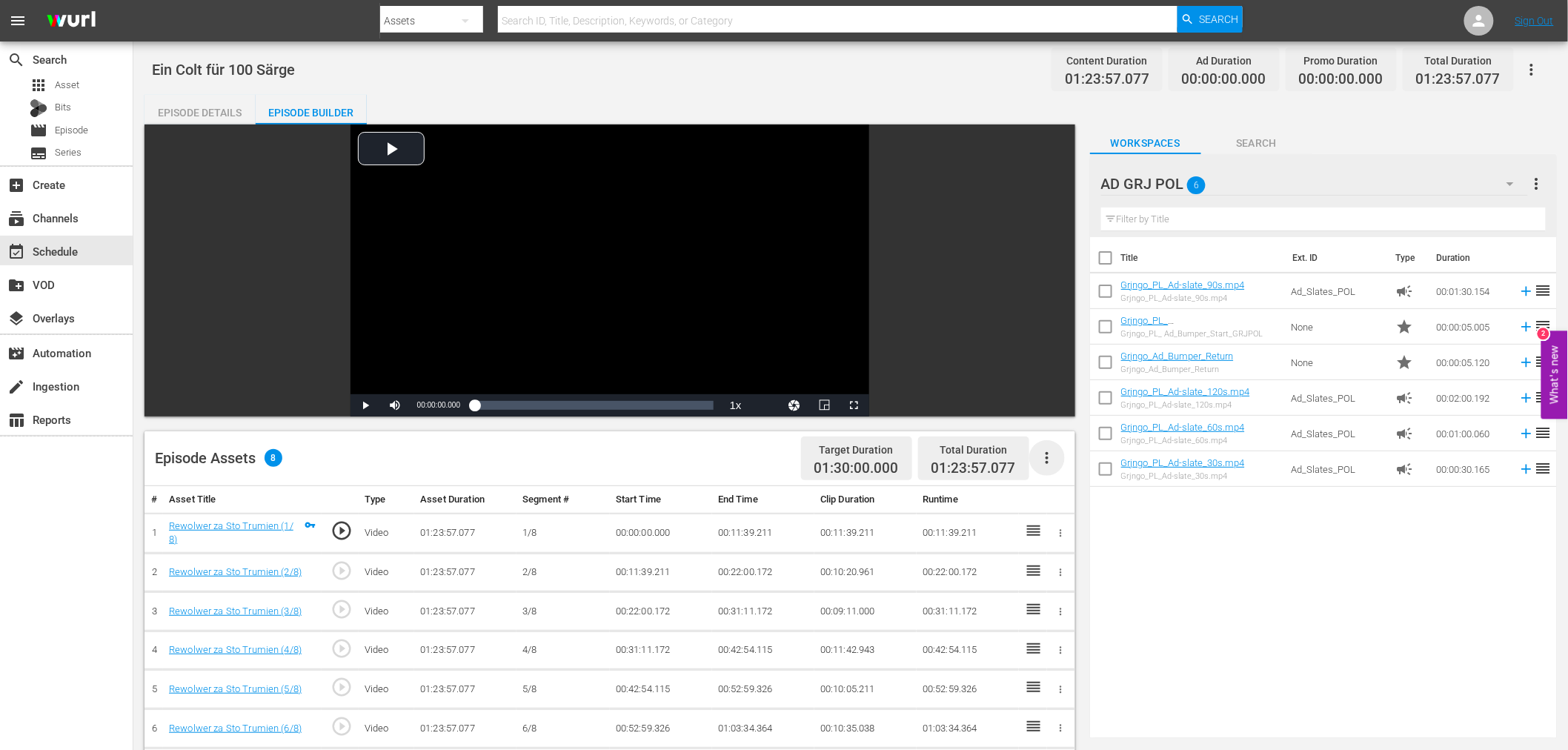
click at [1054, 456] on icon "button" at bounding box center [1047, 458] width 18 height 18
click at [1054, 456] on div "Fill with Ads" at bounding box center [1091, 464] width 101 height 36
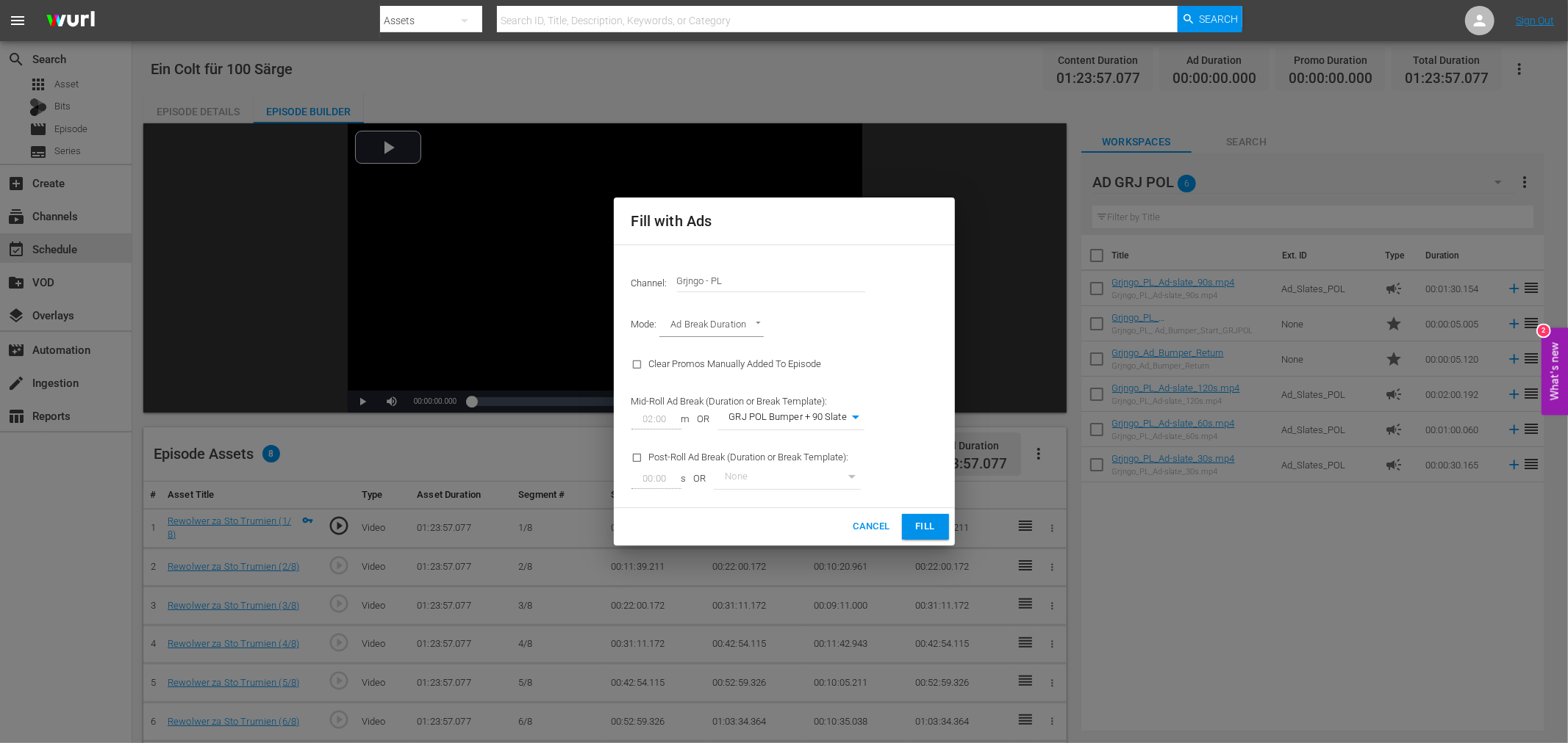
click at [931, 527] on span "Fill" at bounding box center [926, 526] width 24 height 17
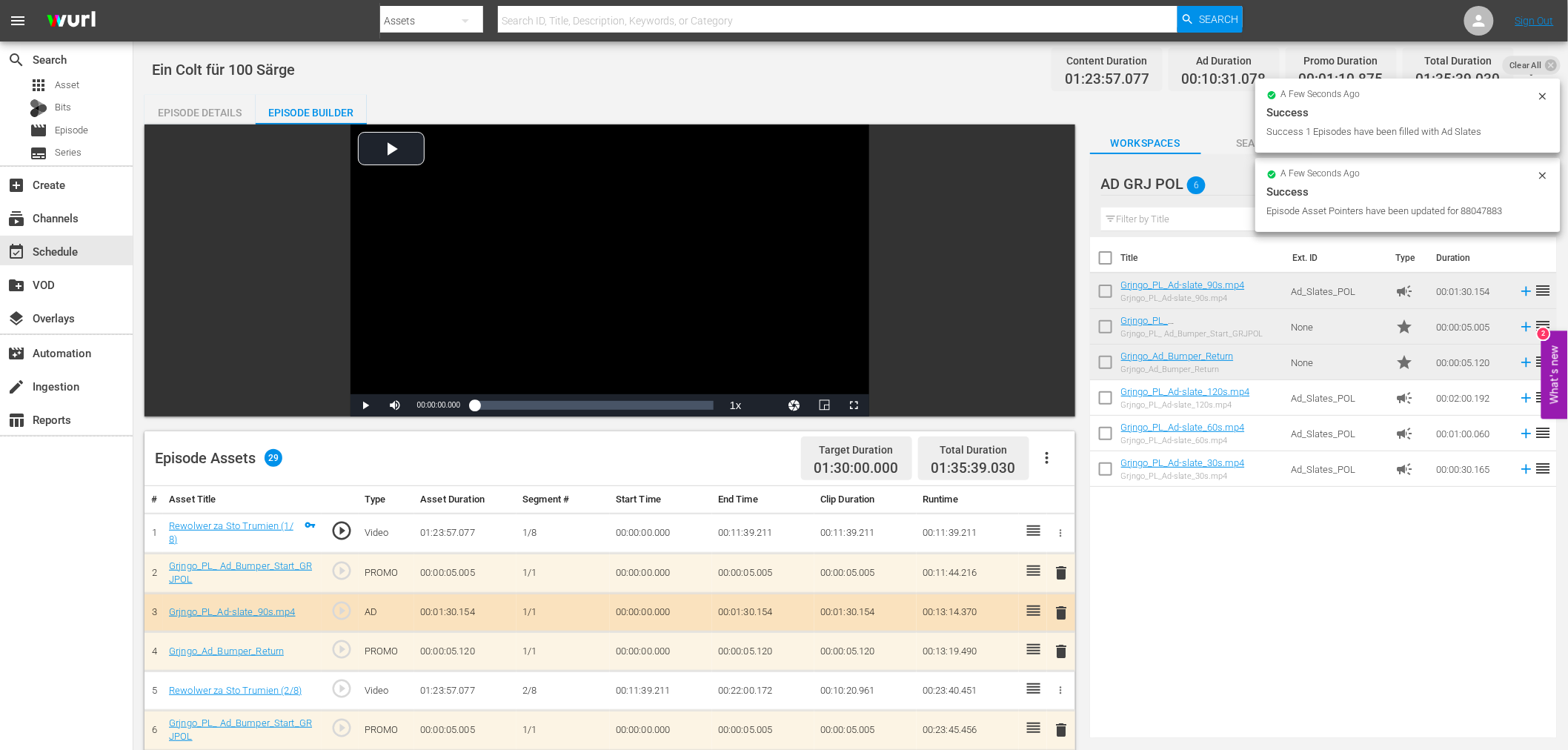
scroll to position [82, 0]
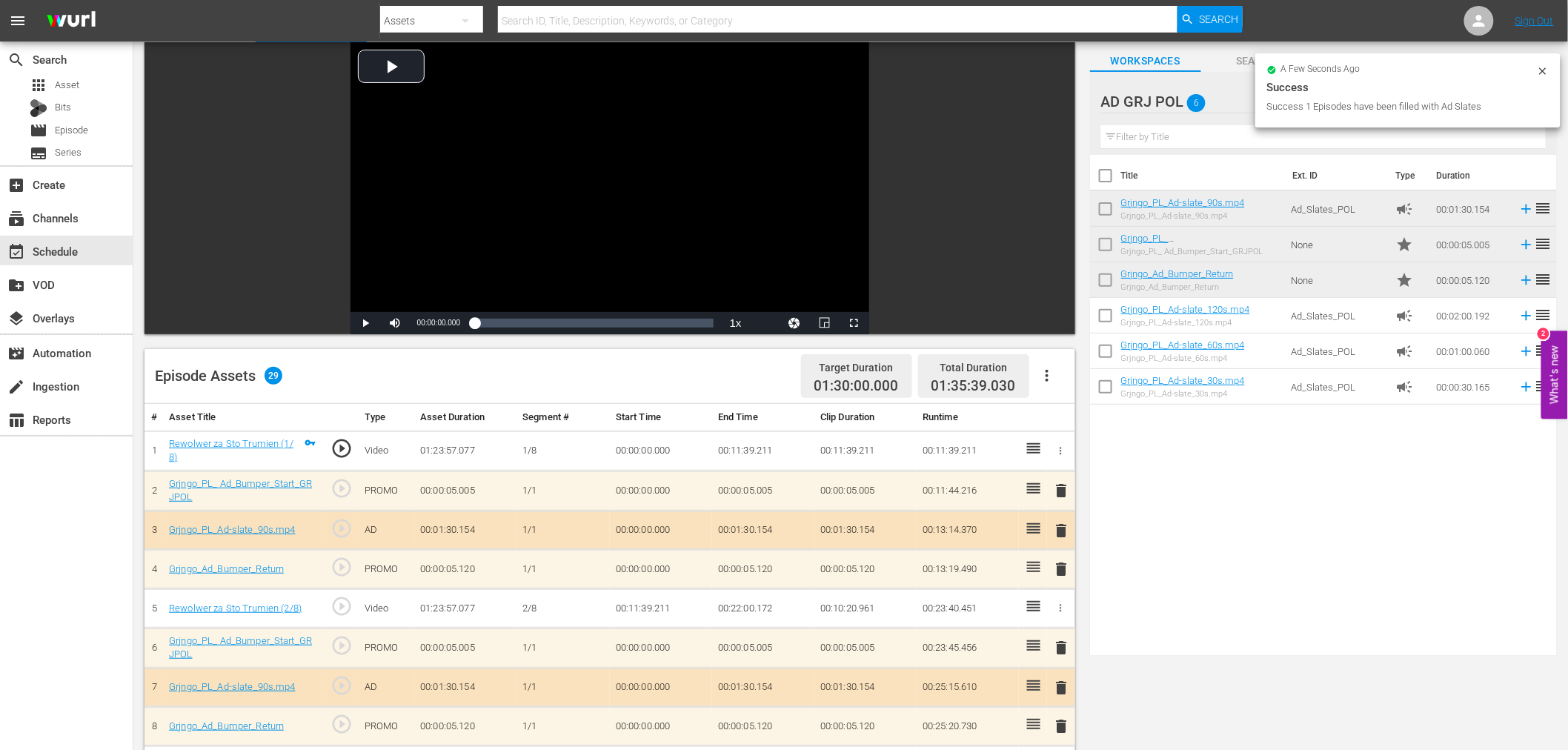
click at [1060, 490] on span "delete" at bounding box center [1062, 491] width 18 height 18
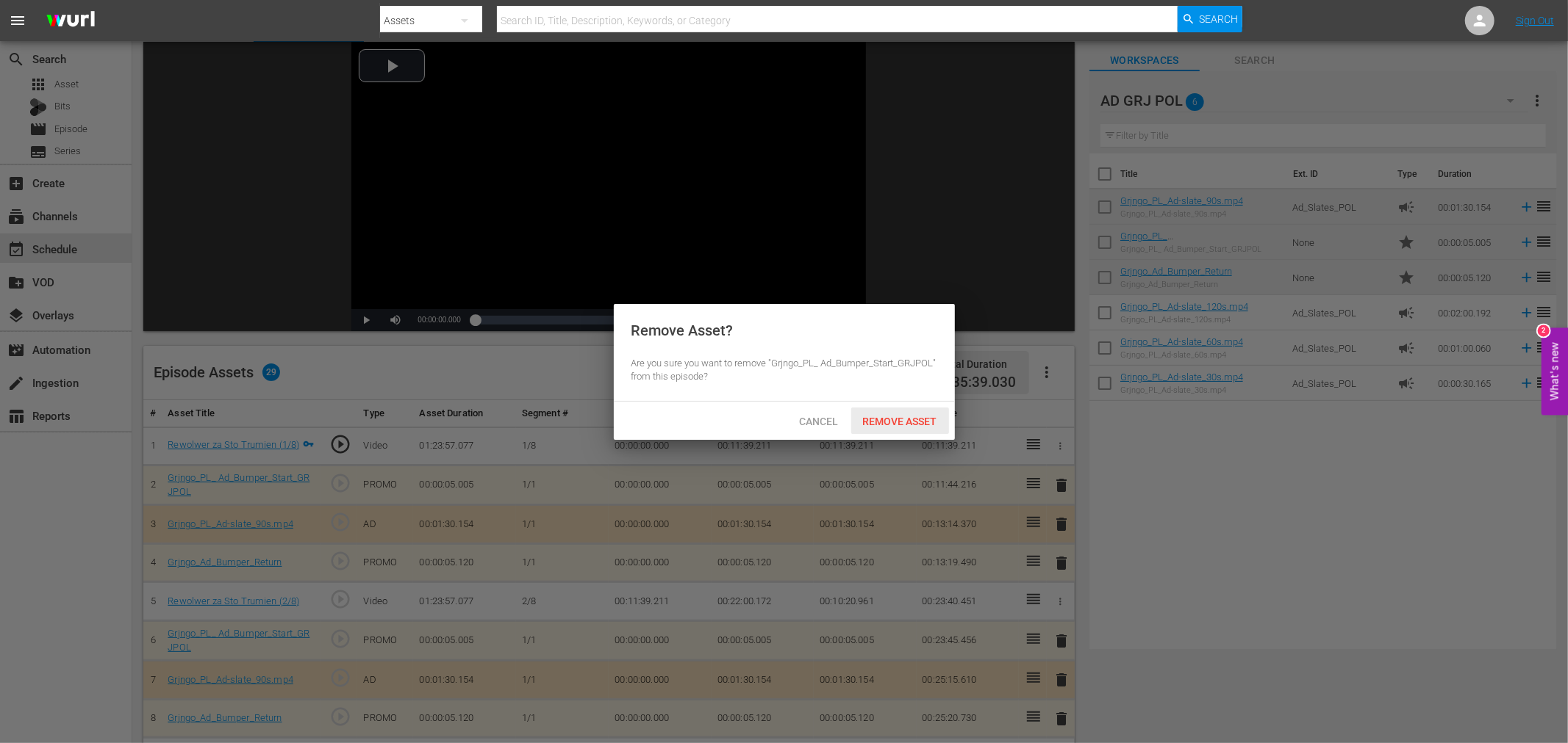
click at [923, 418] on span "Remove Asset" at bounding box center [900, 421] width 98 height 12
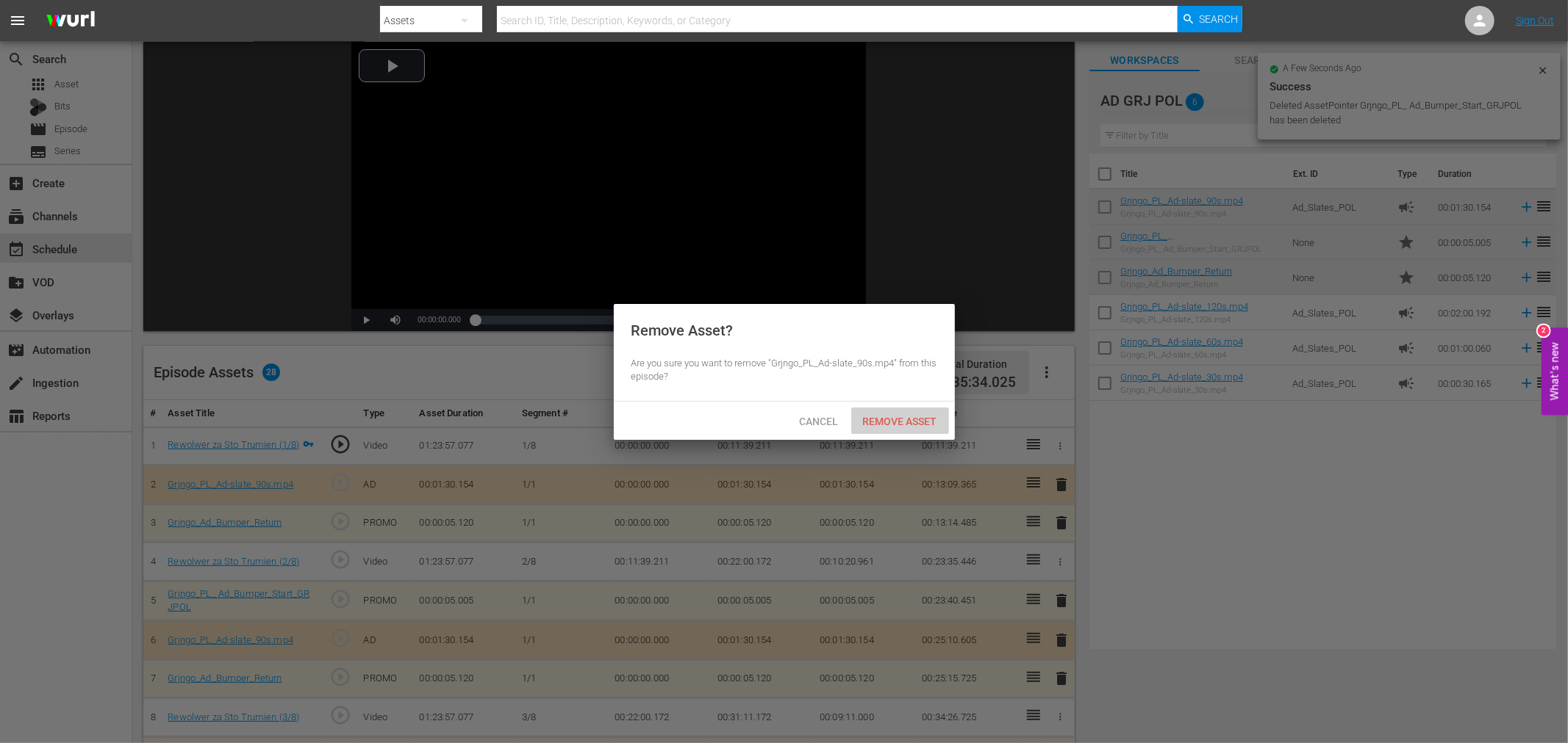
click at [895, 423] on span "Remove Asset" at bounding box center [900, 421] width 98 height 12
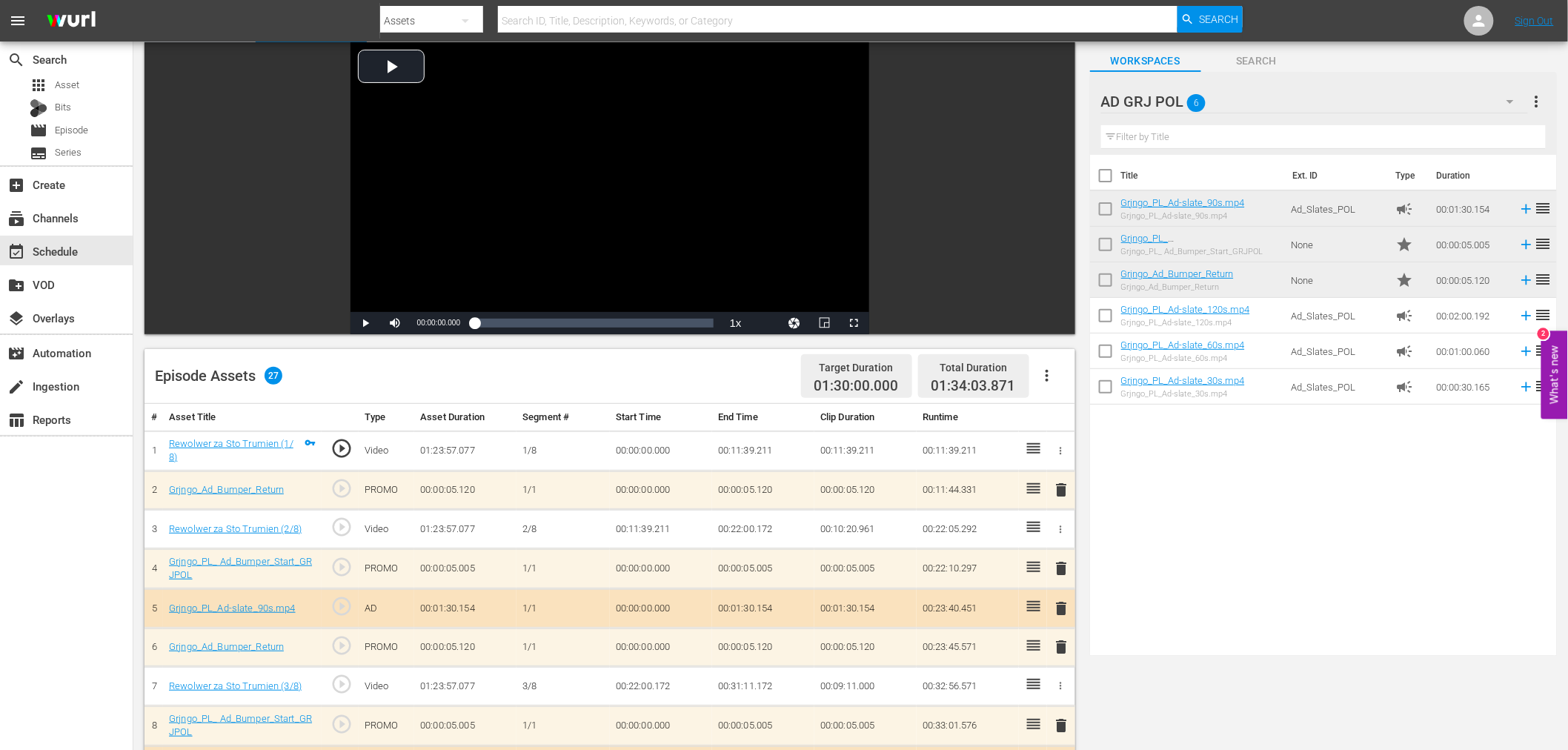
click at [1061, 491] on span "delete" at bounding box center [1062, 490] width 18 height 18
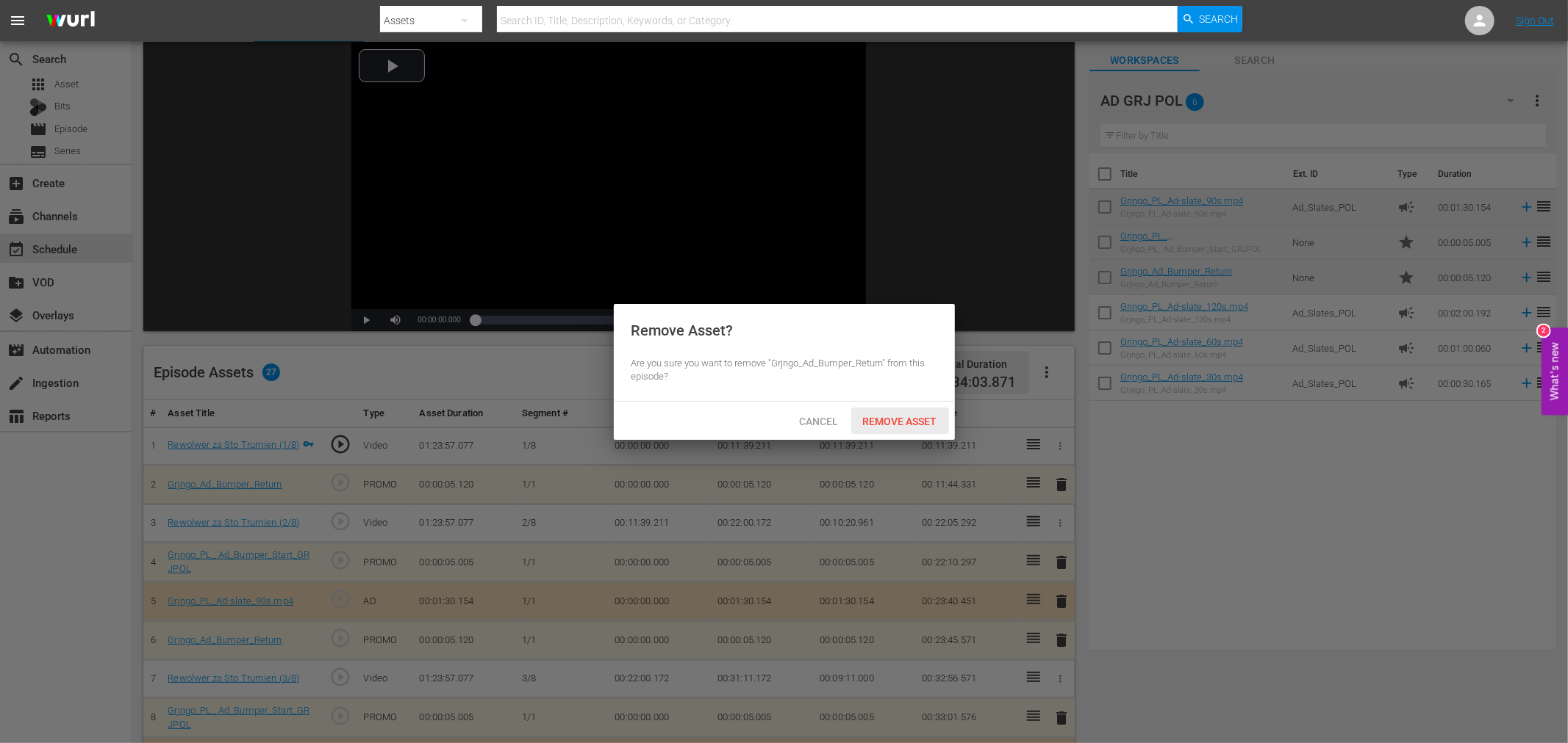
click at [921, 418] on span "Remove Asset" at bounding box center [900, 421] width 98 height 12
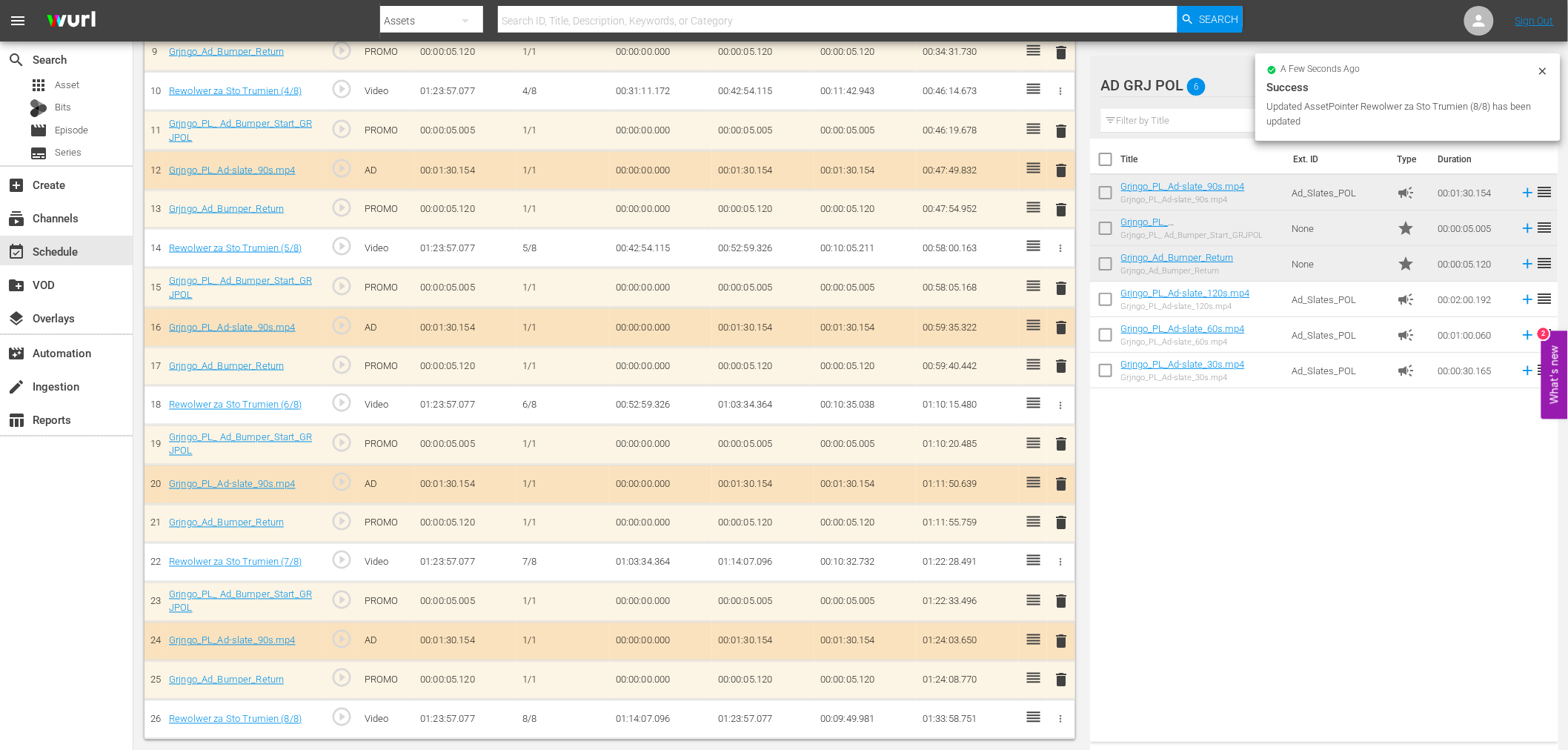
scroll to position [793, 0]
